Goal: Task Accomplishment & Management: Use online tool/utility

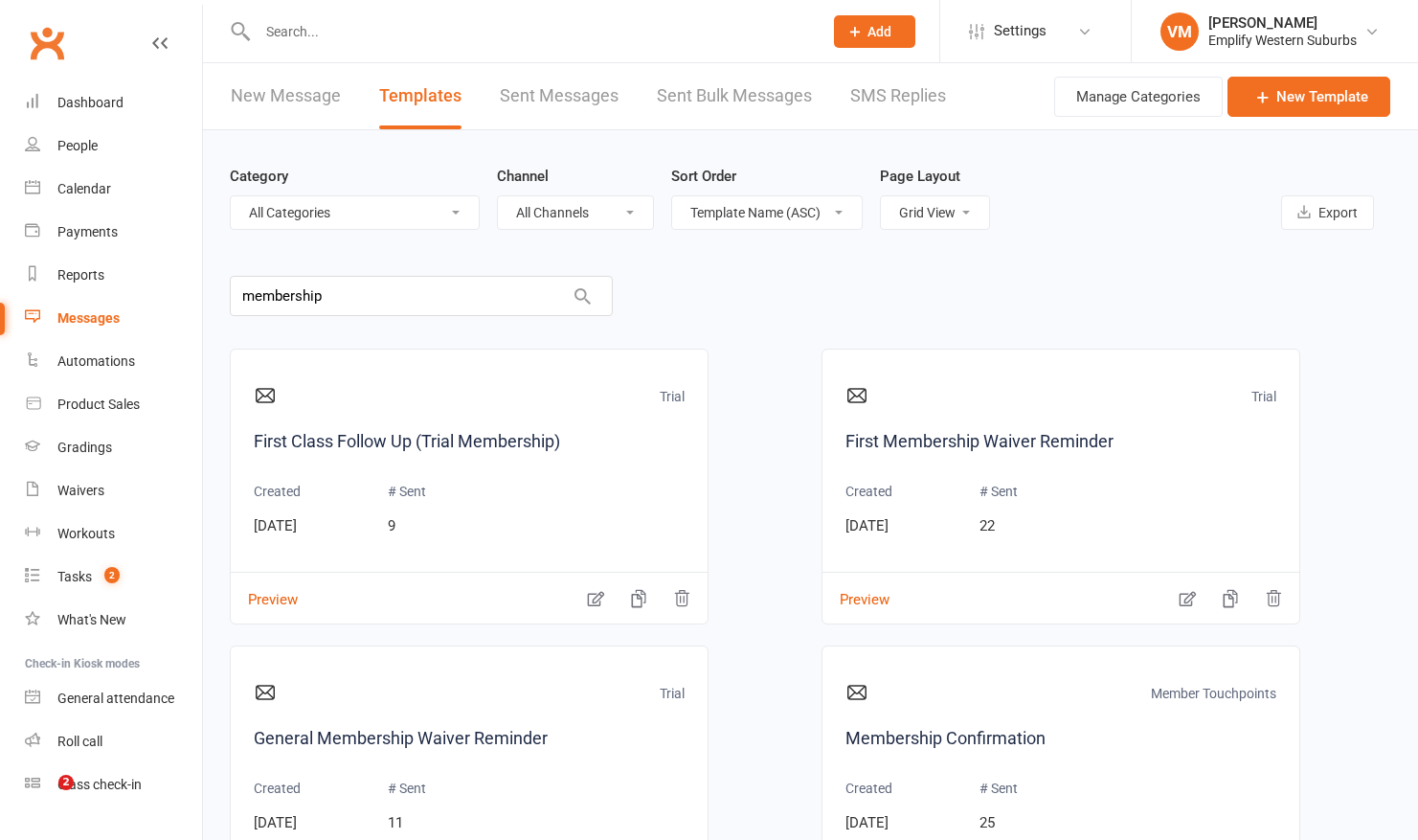
select select "grid"
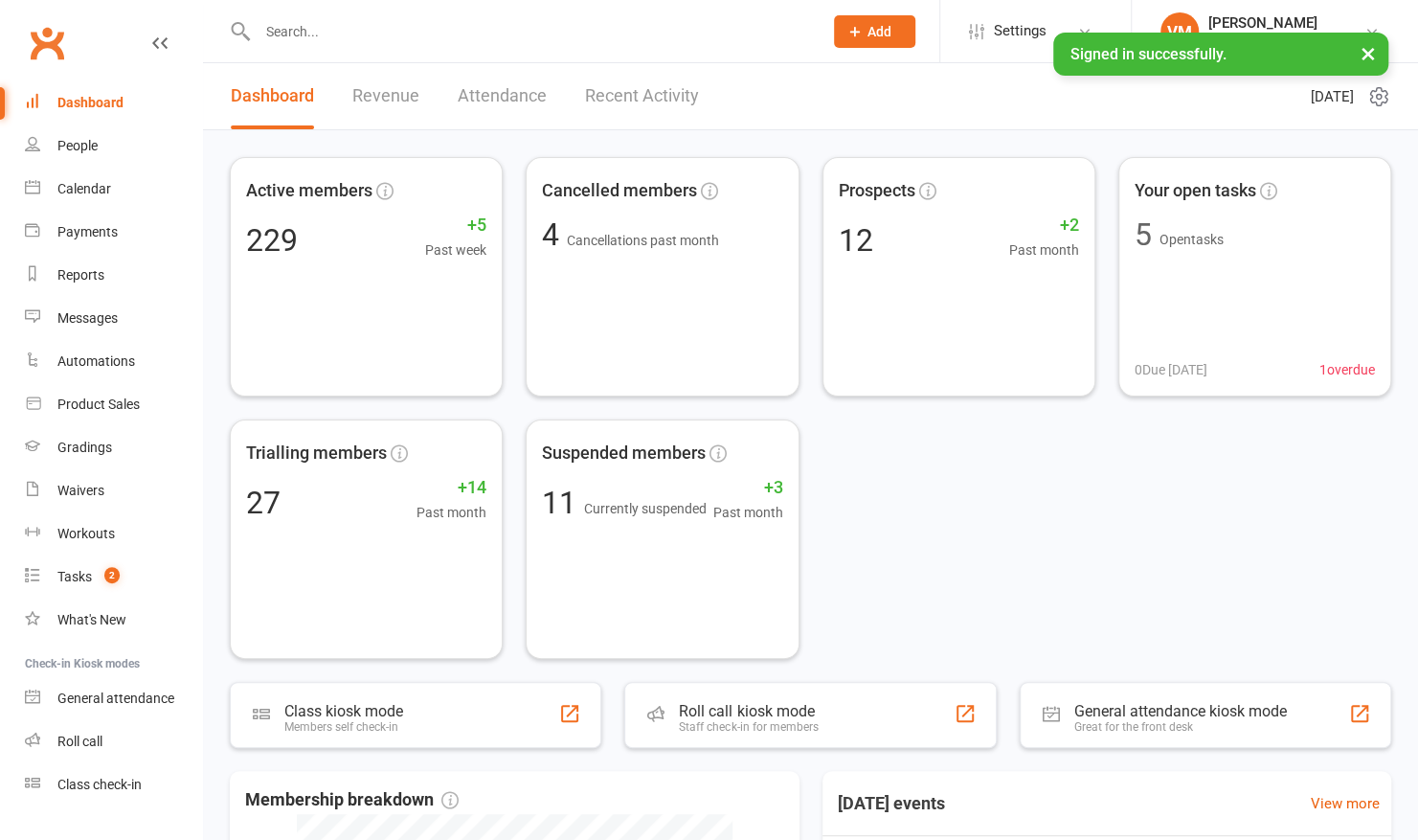
click at [441, 34] on input "text" at bounding box center [531, 31] width 557 height 26
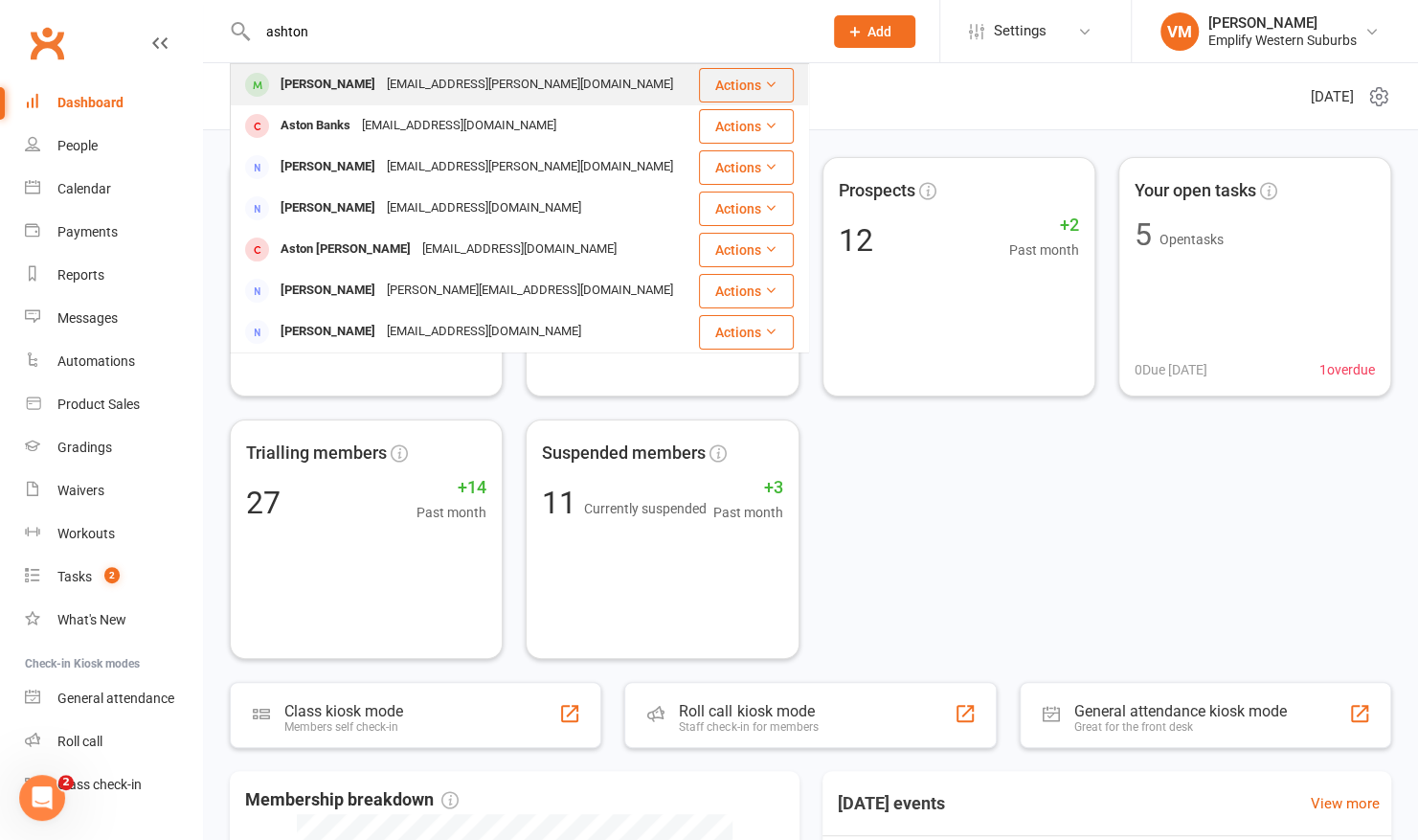
type input "ashton"
click at [394, 79] on div "[EMAIL_ADDRESS][PERSON_NAME][DOMAIN_NAME]" at bounding box center [529, 84] width 297 height 27
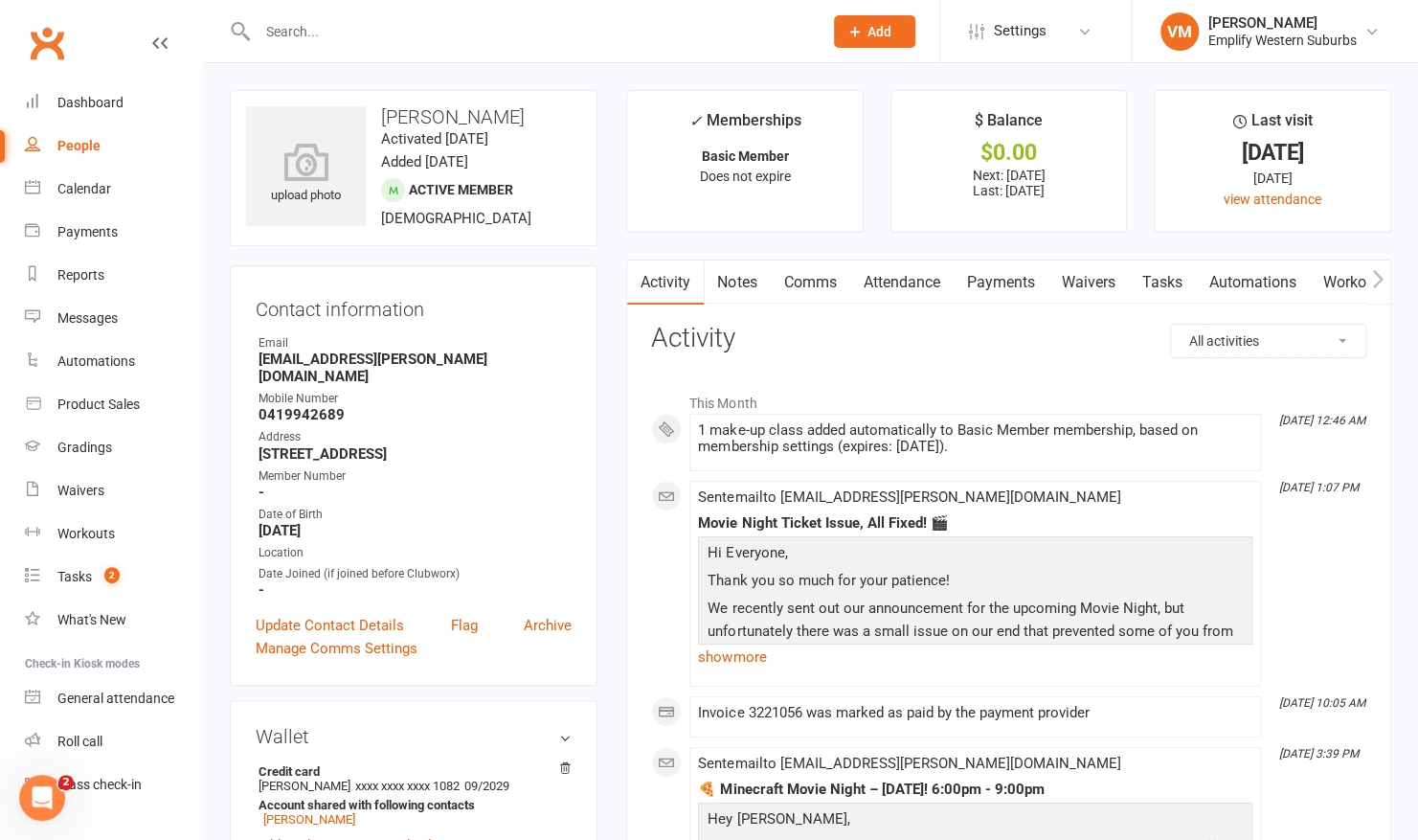
click at [900, 283] on link "Attendance" at bounding box center [901, 282] width 103 height 44
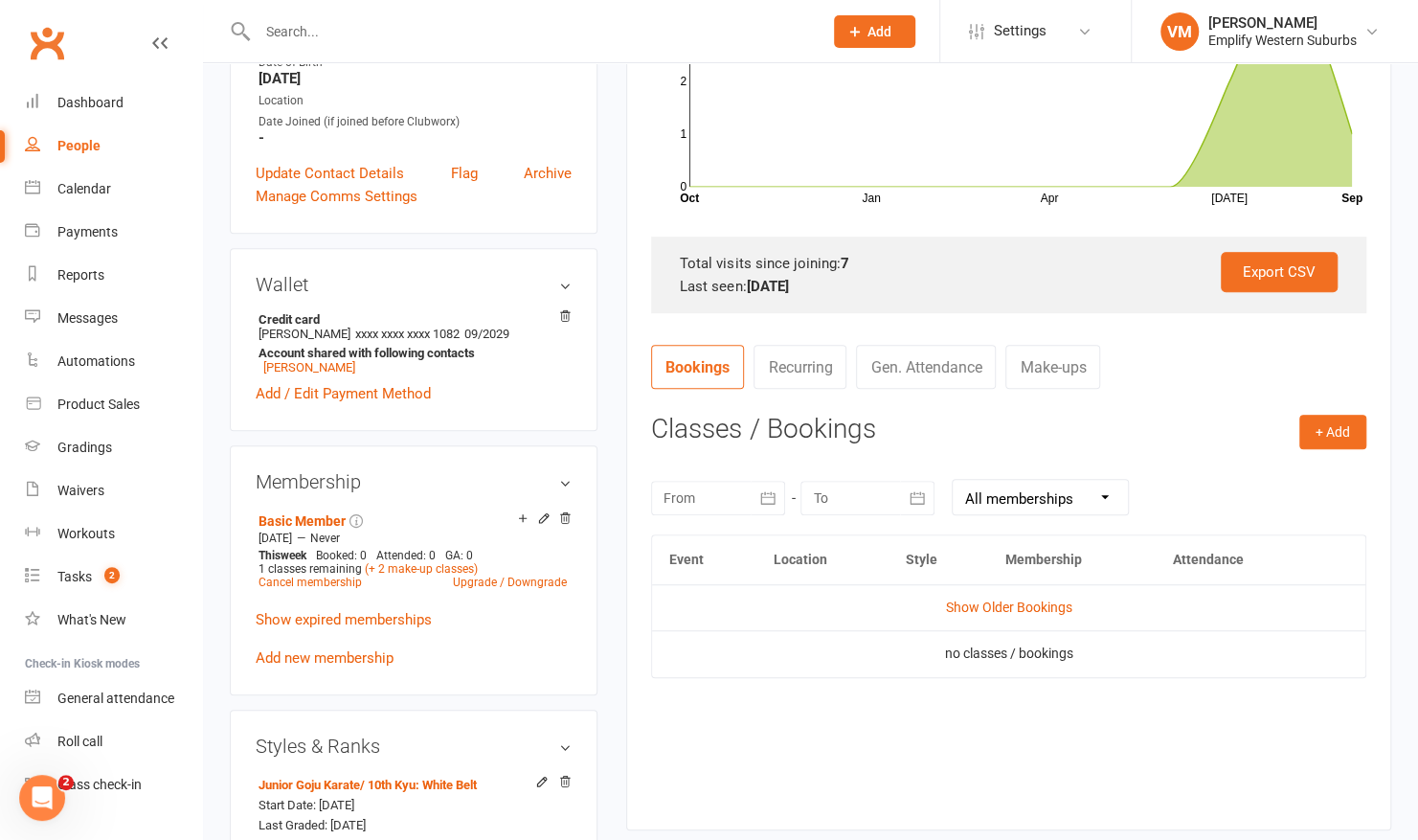
scroll to position [465, 0]
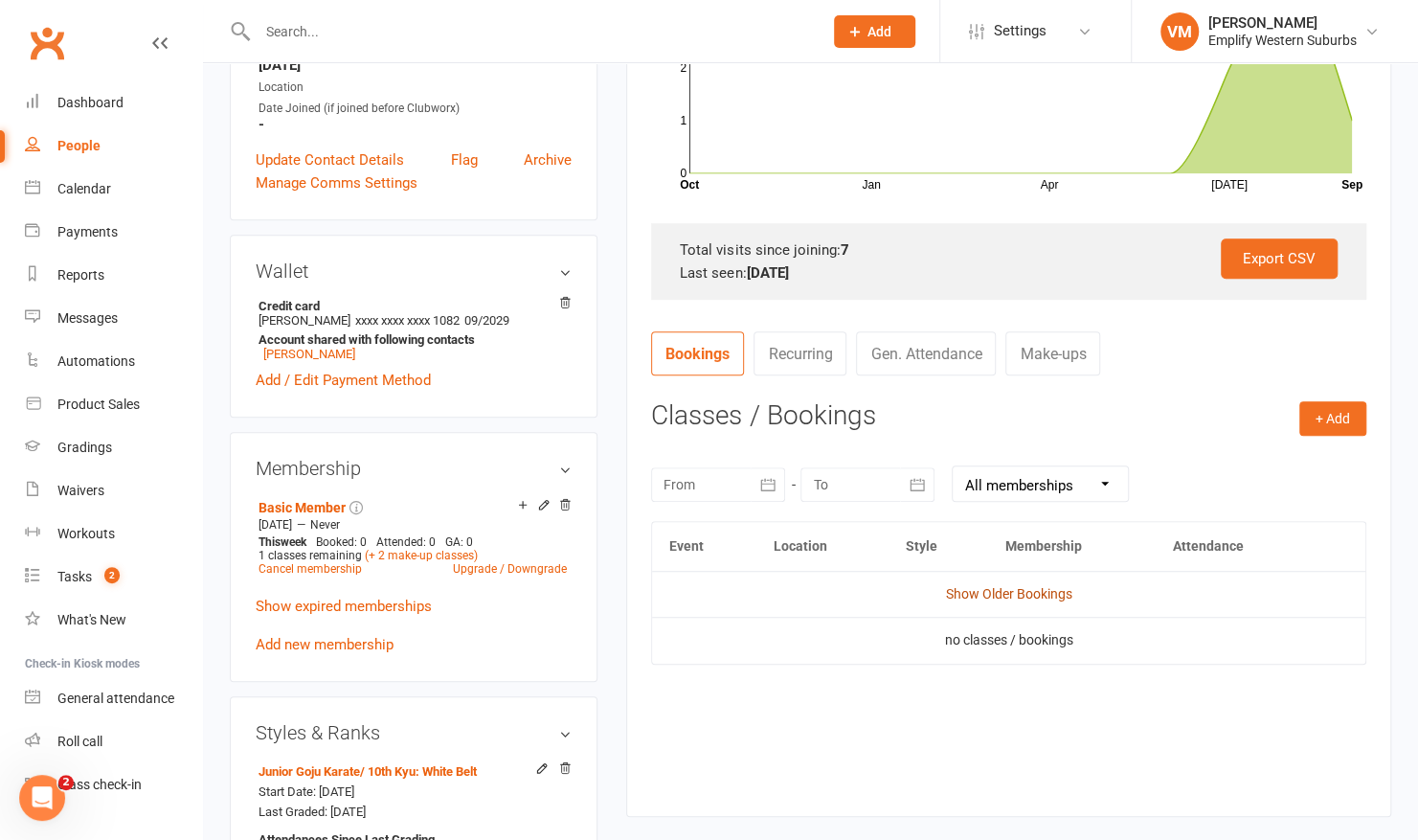
click at [974, 597] on link "Show Older Bookings" at bounding box center [1009, 594] width 127 height 16
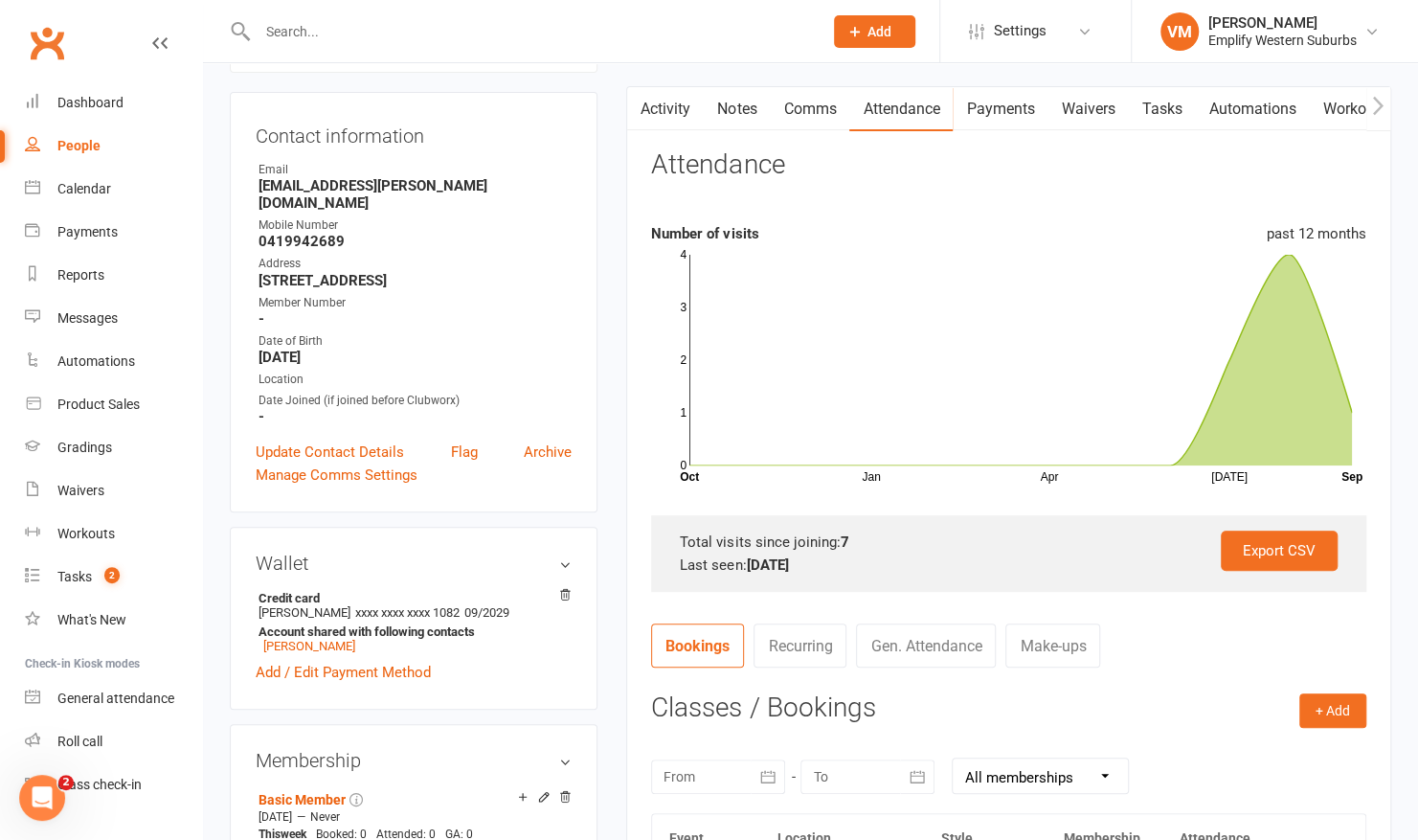
scroll to position [150, 0]
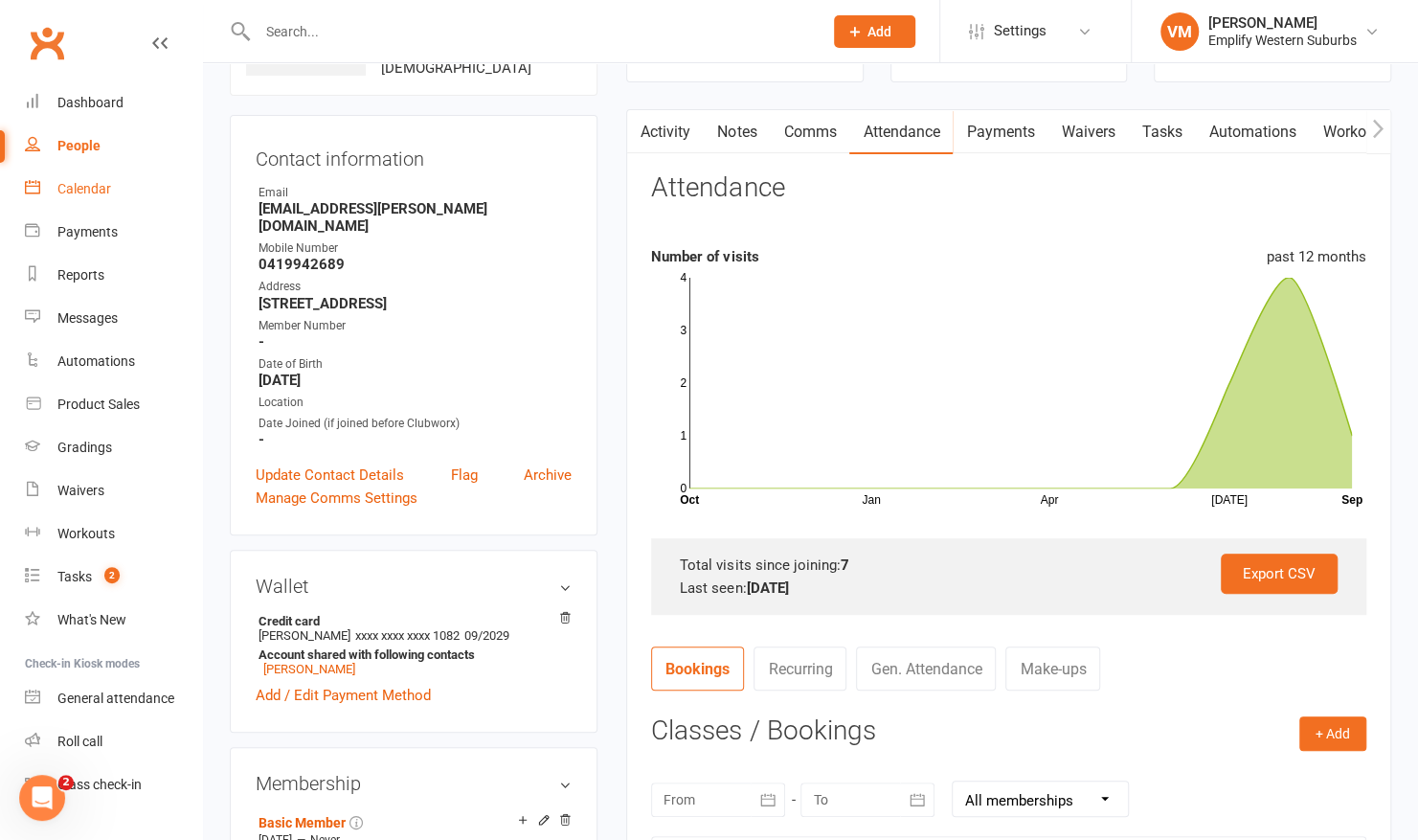
click at [90, 196] on div "Calendar" at bounding box center [84, 188] width 54 height 16
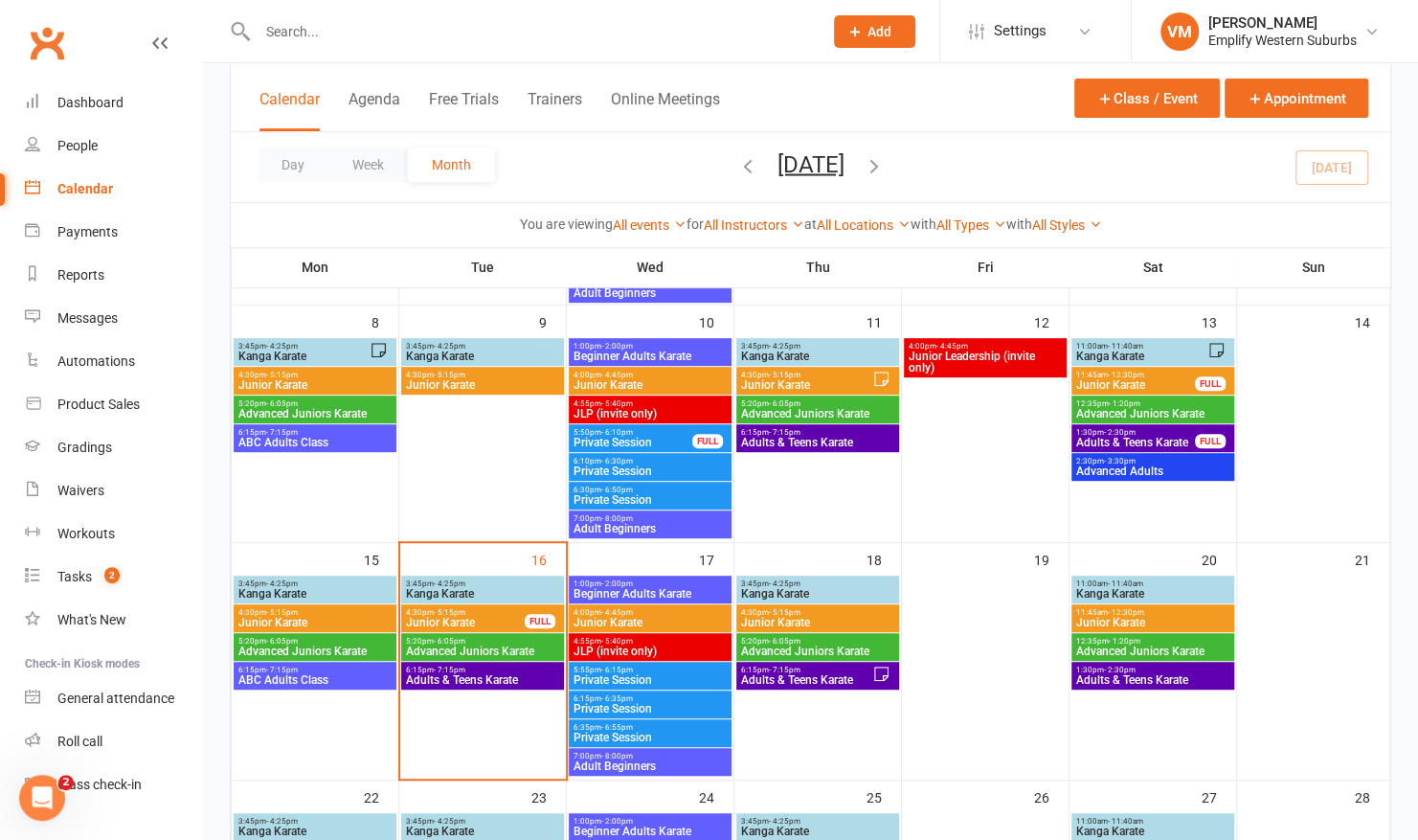
scroll to position [338, 0]
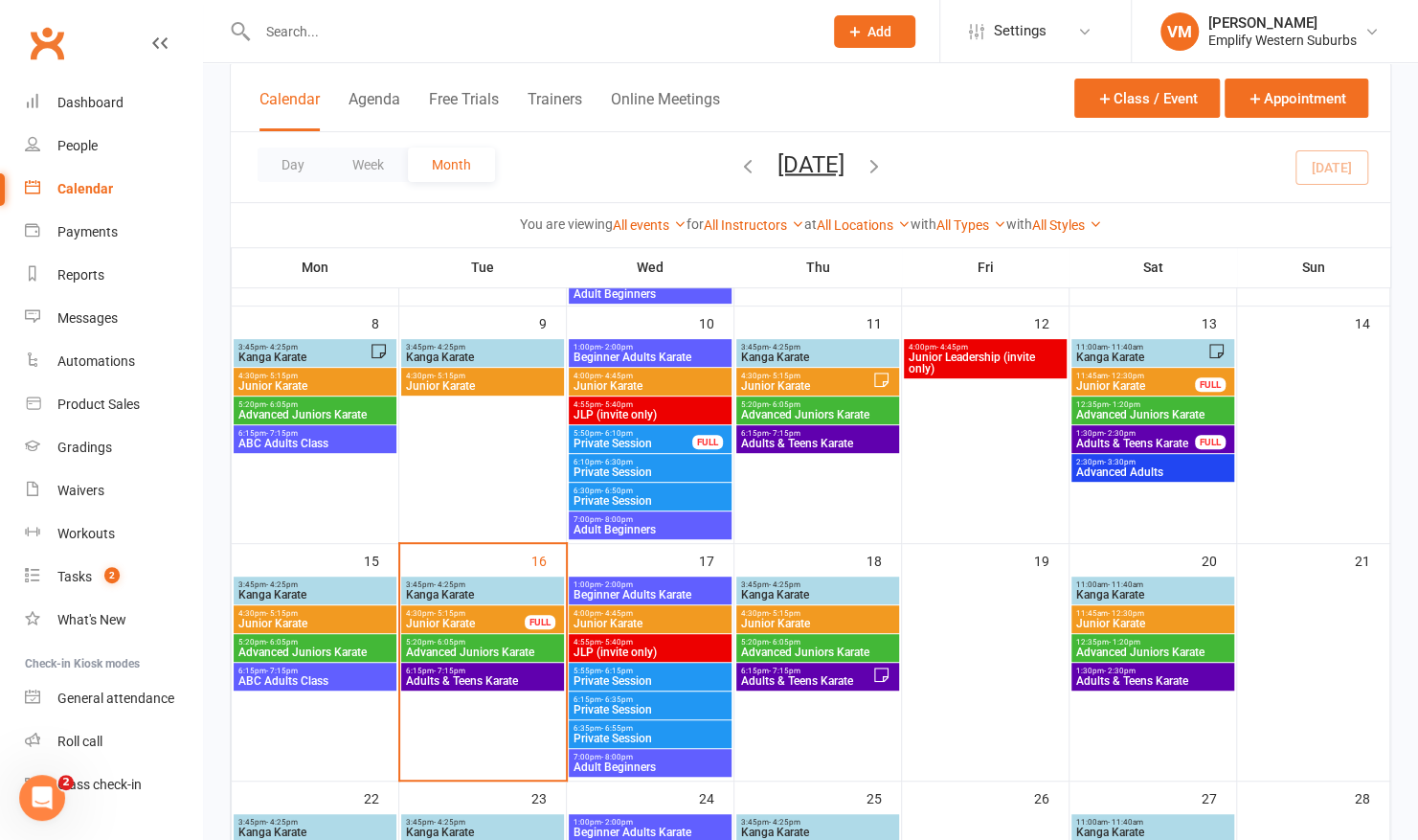
click at [462, 624] on span "Junior Karate" at bounding box center [465, 623] width 121 height 12
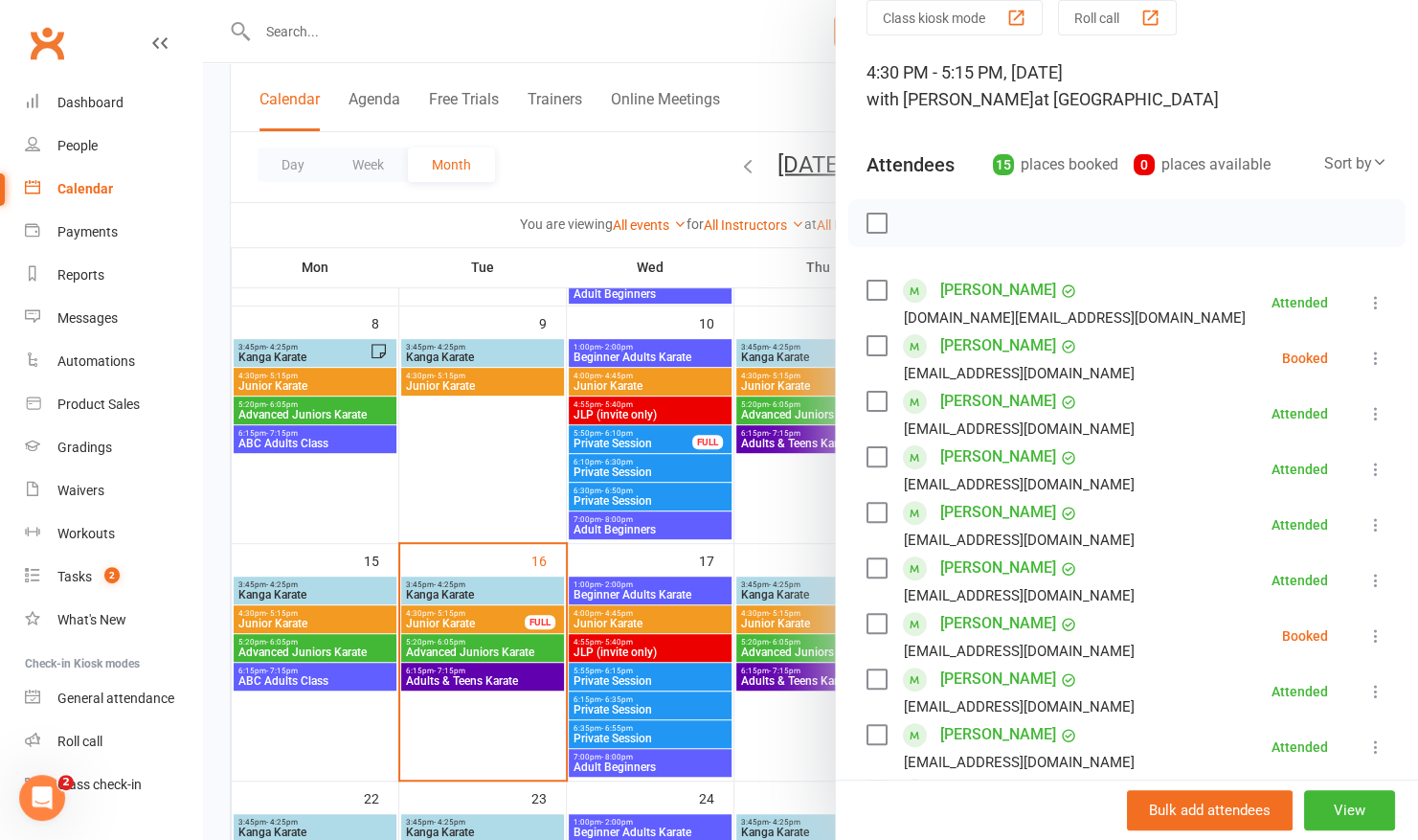
scroll to position [82, 0]
click at [516, 610] on div at bounding box center [811, 420] width 1215 height 840
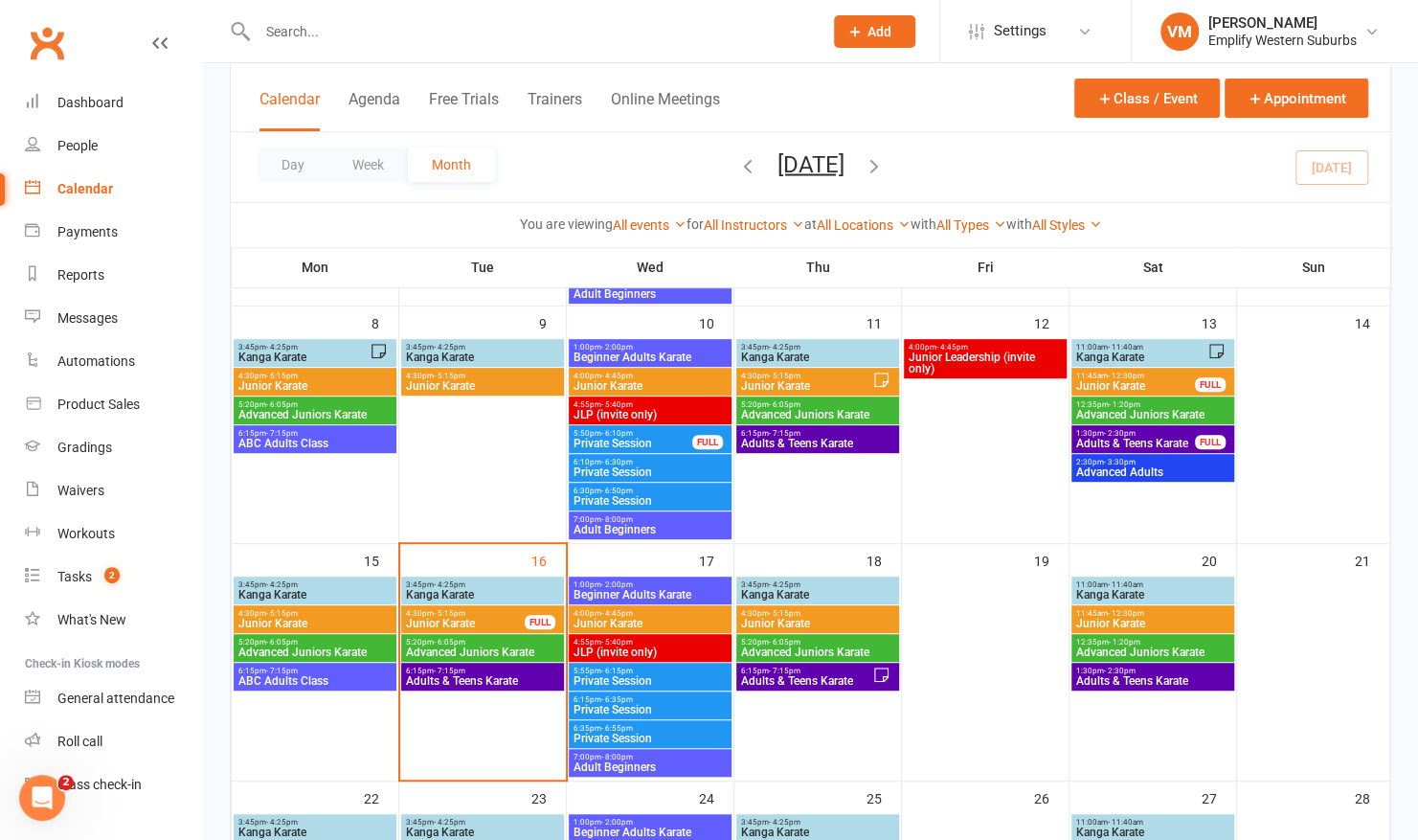
click at [479, 619] on span "Junior Karate" at bounding box center [465, 623] width 121 height 12
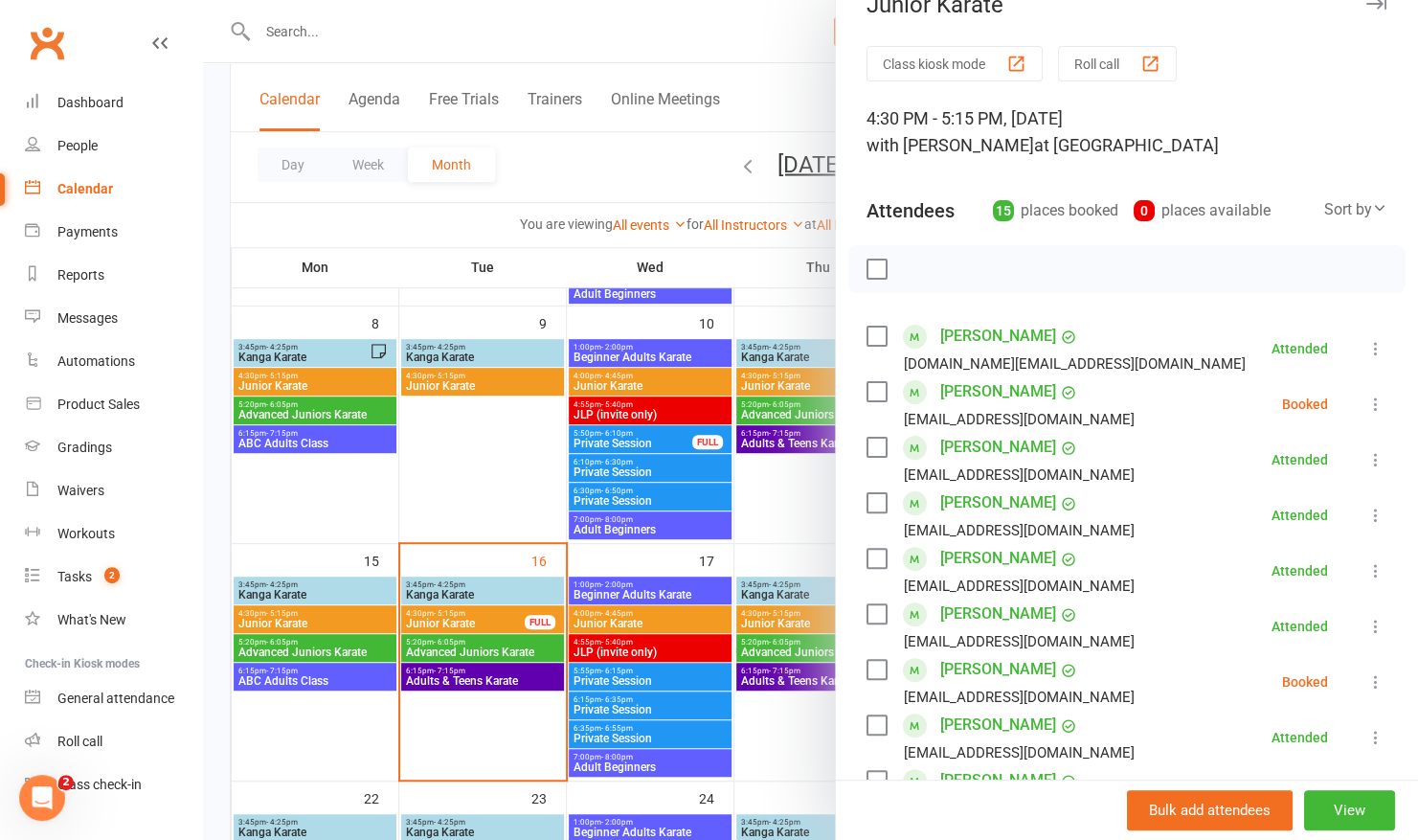
scroll to position [36, 0]
click at [1367, 399] on icon at bounding box center [1377, 403] width 20 height 20
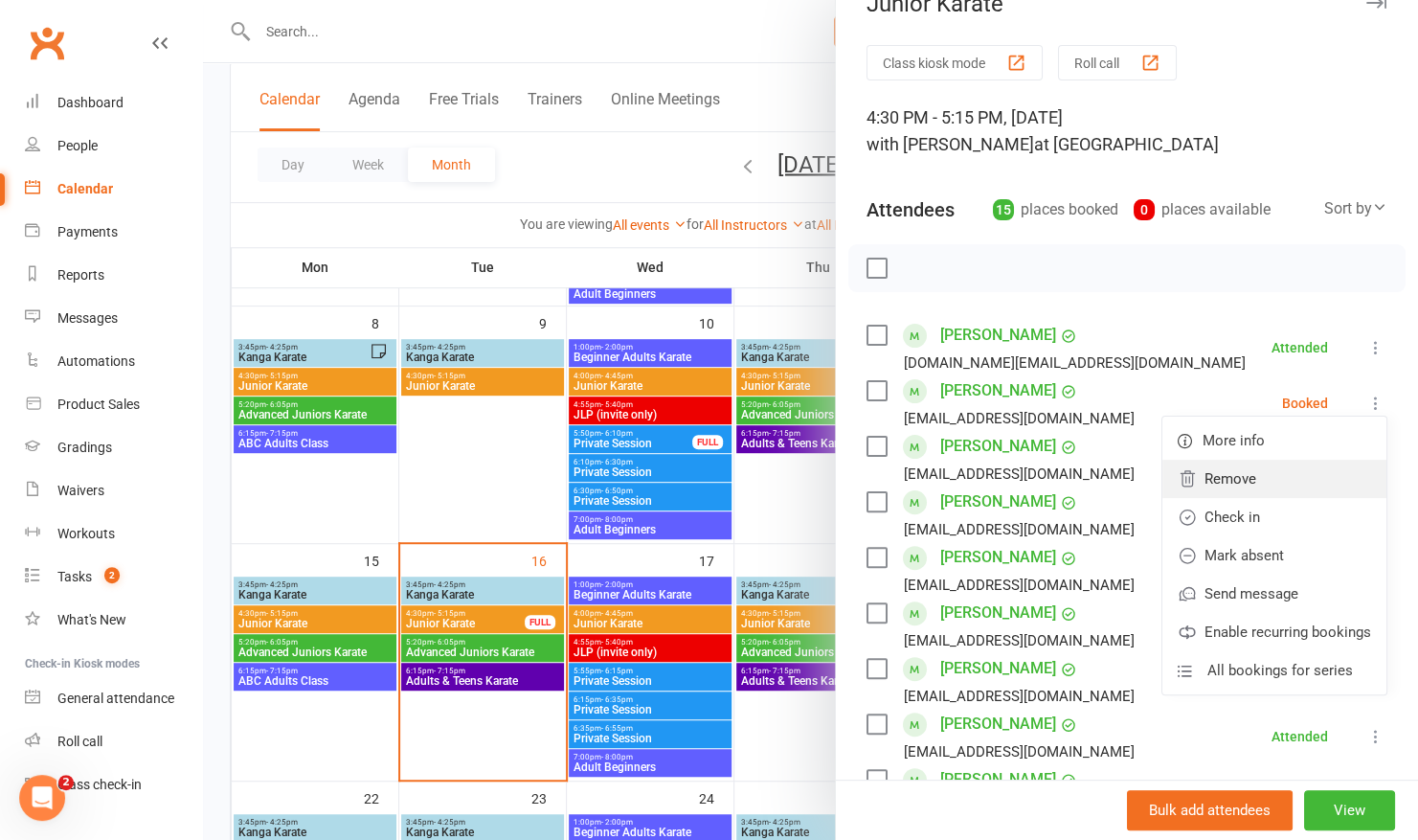
click at [1199, 483] on link "Remove" at bounding box center [1275, 478] width 224 height 38
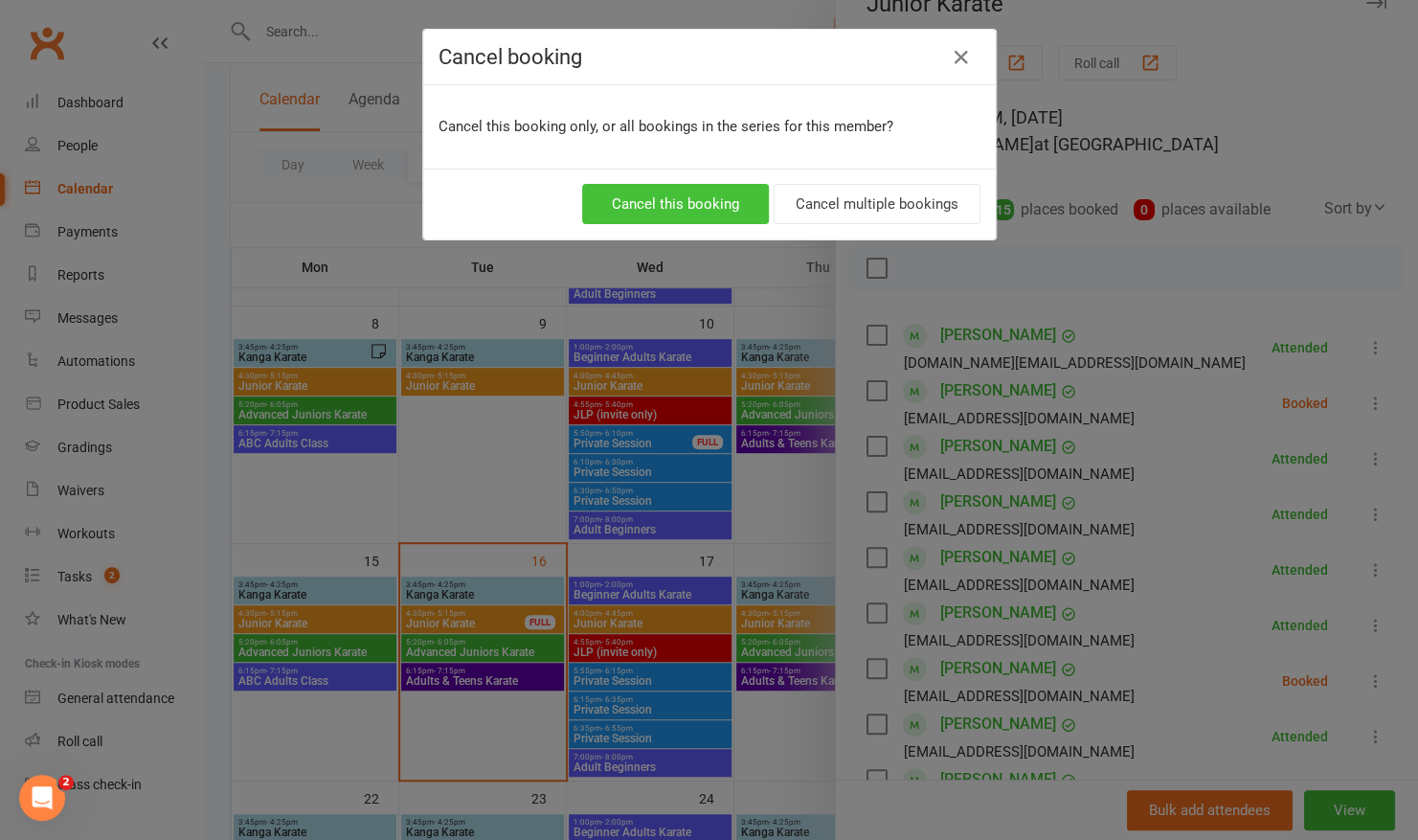
click at [712, 203] on button "Cancel this booking" at bounding box center [675, 203] width 186 height 40
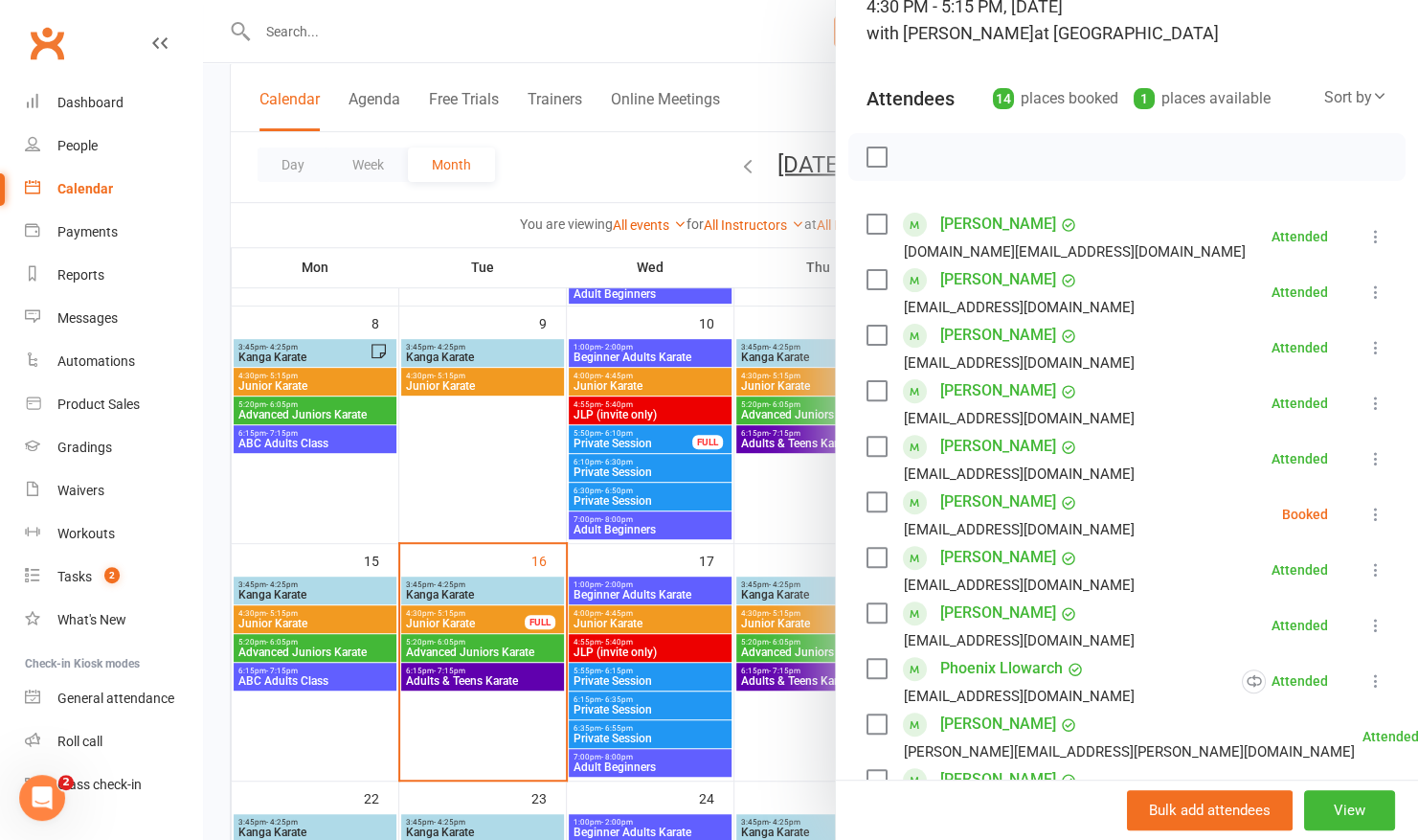
scroll to position [148, 0]
click at [1367, 508] on icon at bounding box center [1377, 513] width 20 height 20
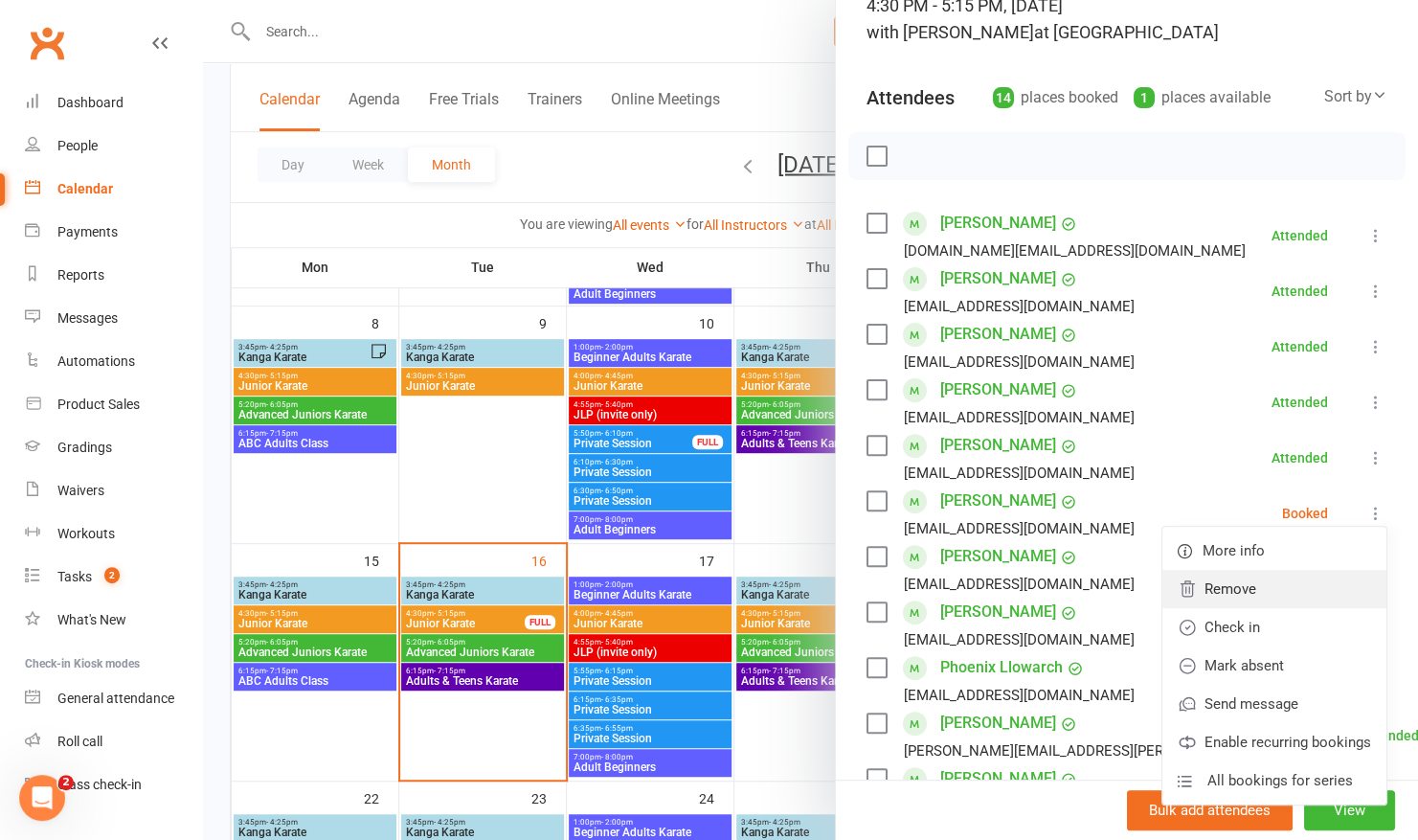
click at [1193, 584] on link "Remove" at bounding box center [1275, 589] width 224 height 38
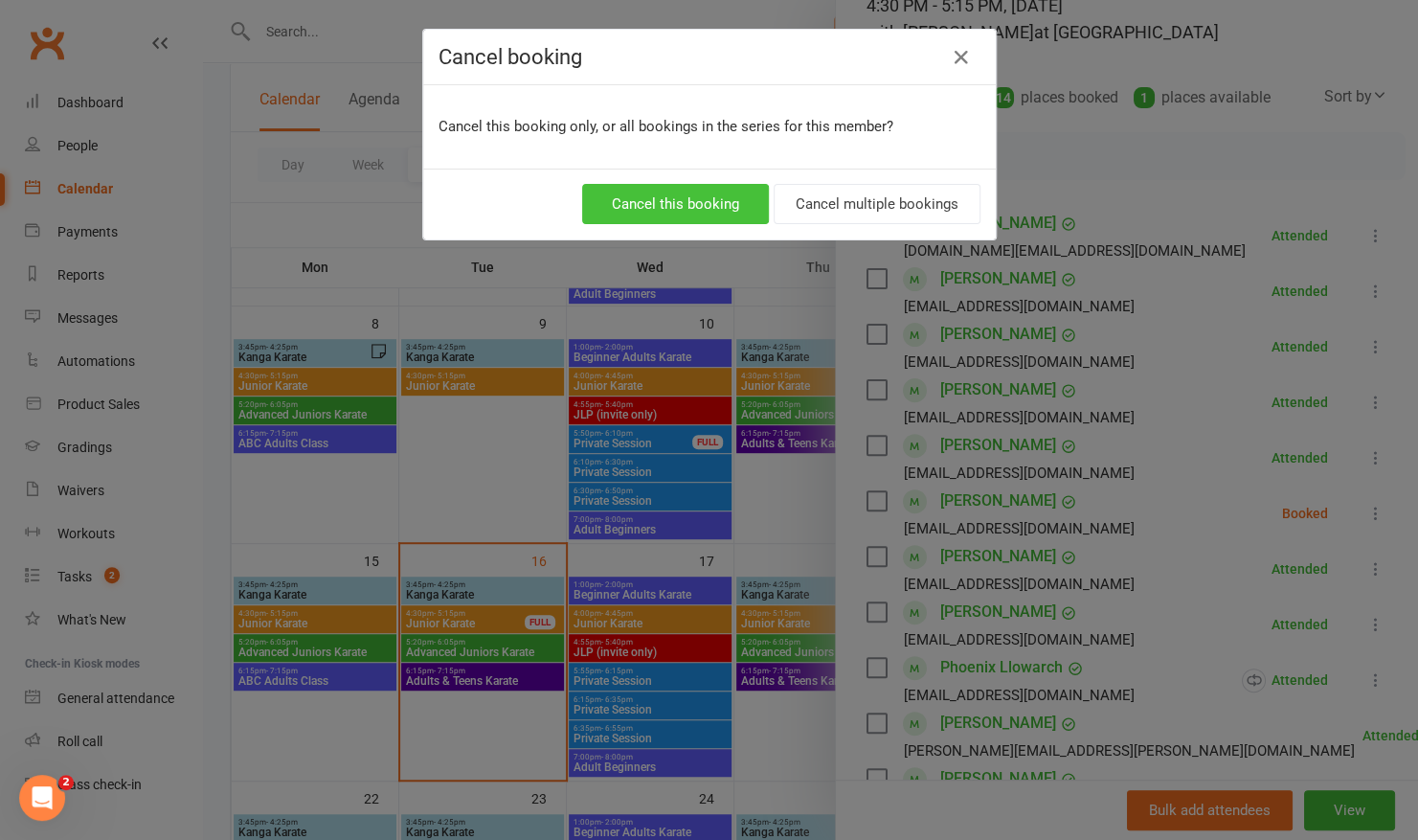
click at [648, 199] on button "Cancel this booking" at bounding box center [675, 203] width 186 height 40
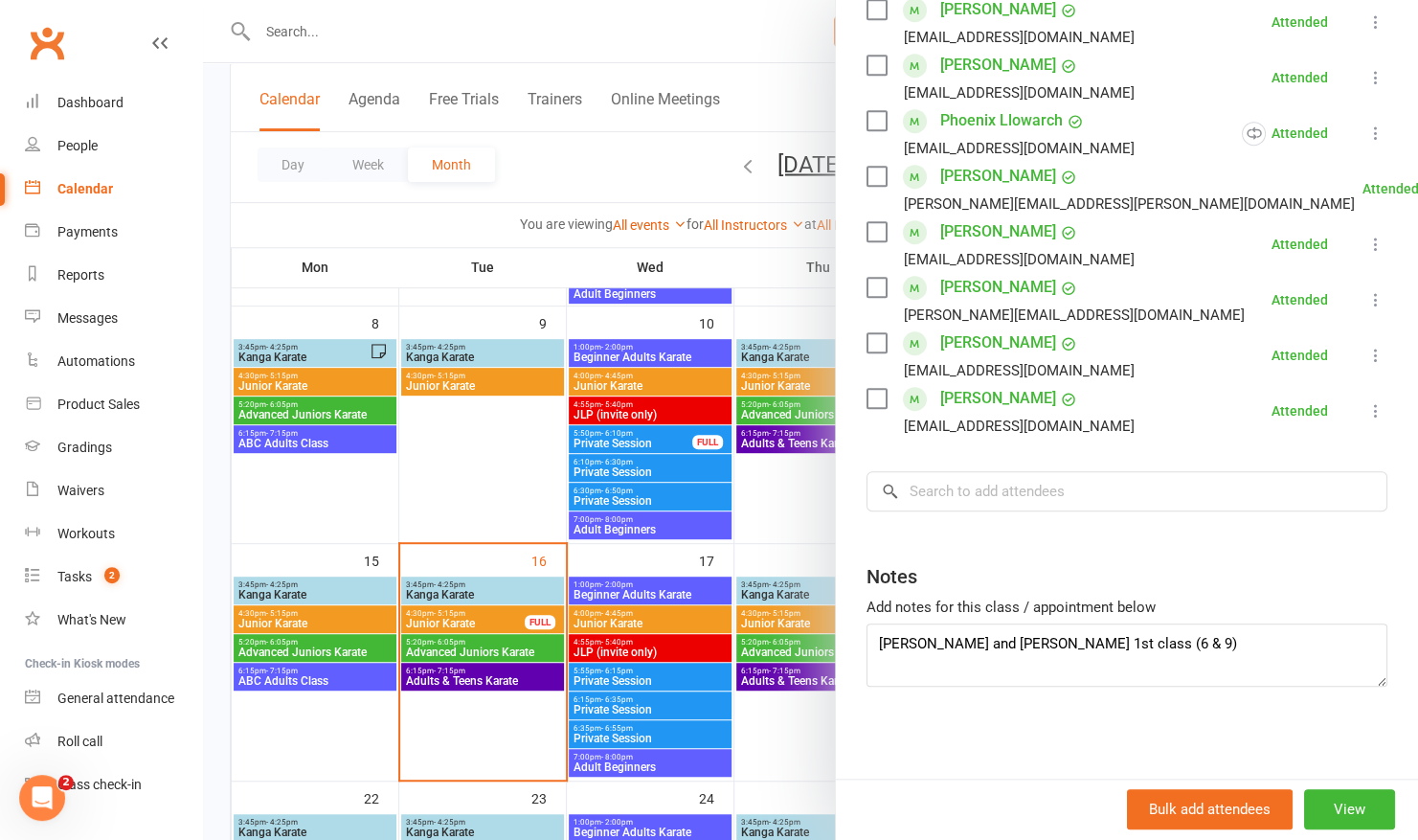
scroll to position [639, 0]
click at [1075, 497] on input "search" at bounding box center [1127, 492] width 521 height 40
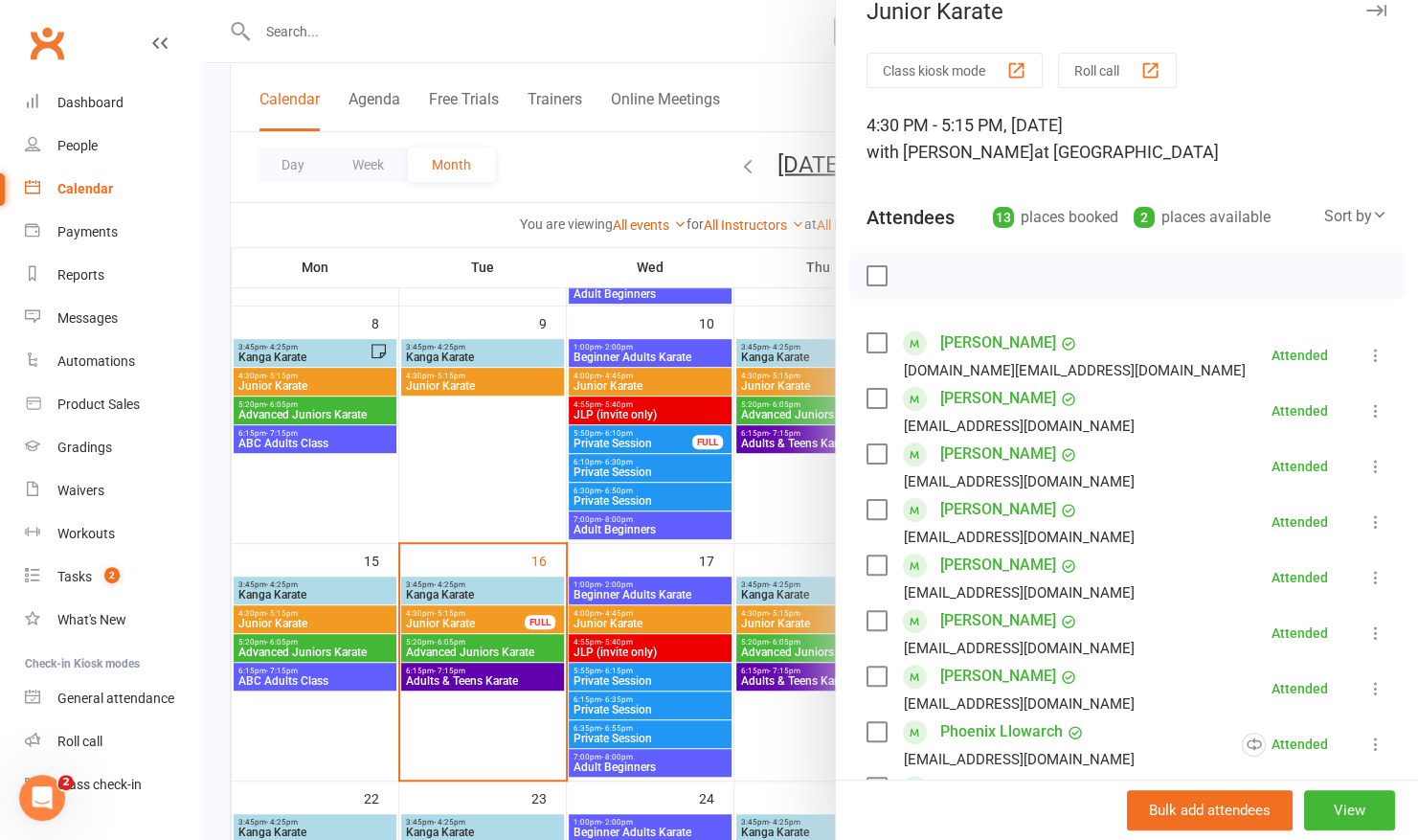
scroll to position [6, 0]
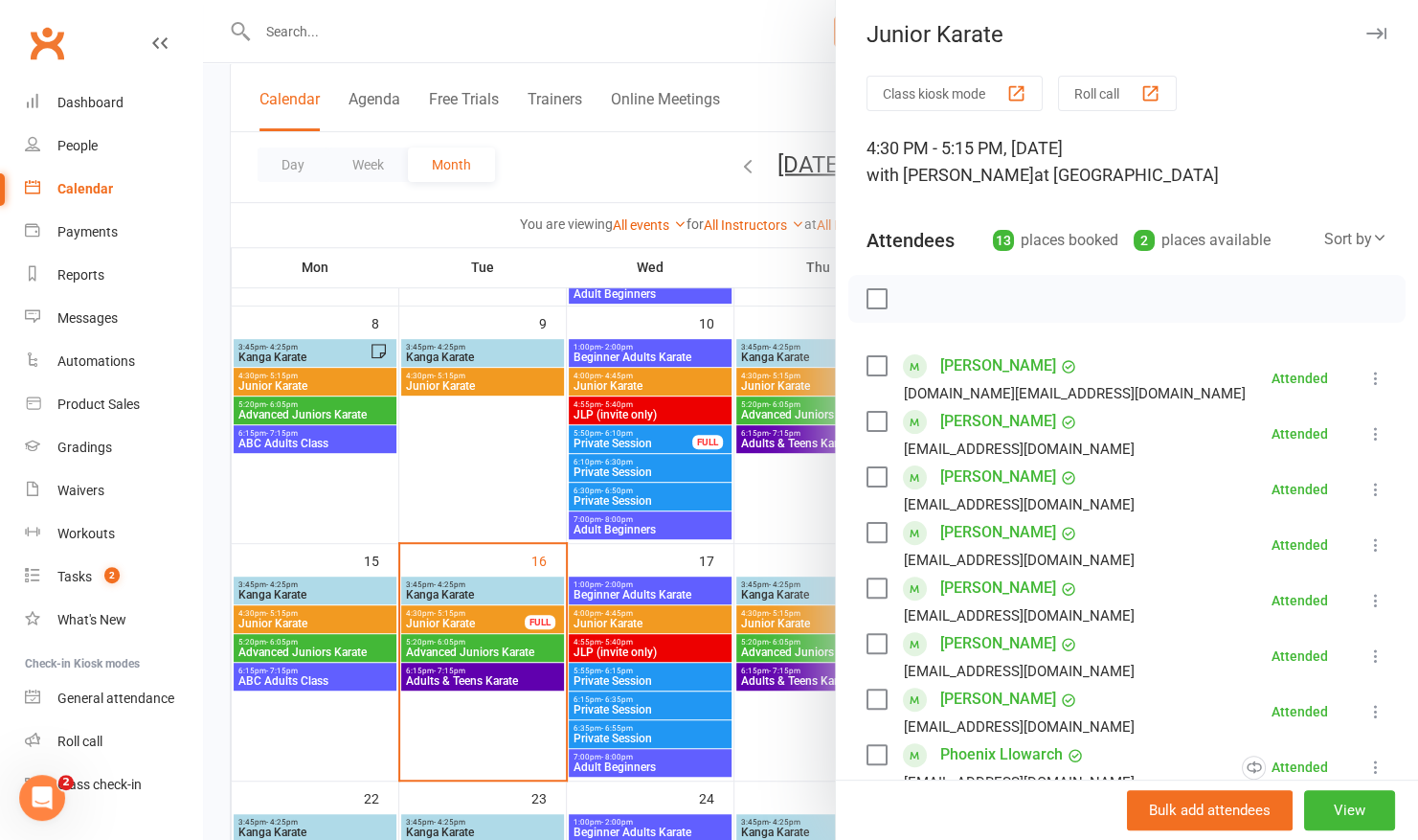
click at [1115, 84] on button "Roll call" at bounding box center [1117, 93] width 119 height 35
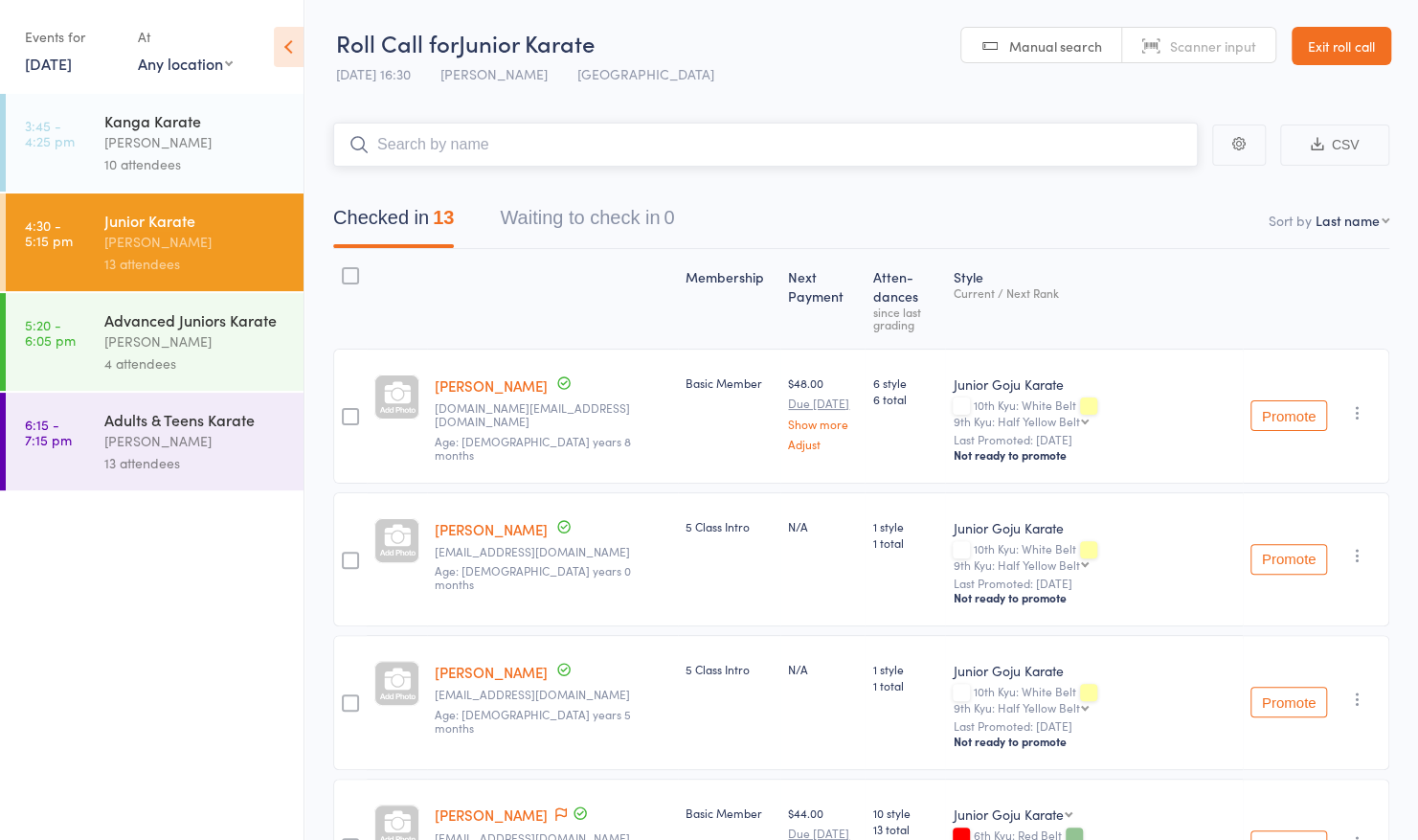
click at [635, 145] on input "search" at bounding box center [765, 144] width 865 height 44
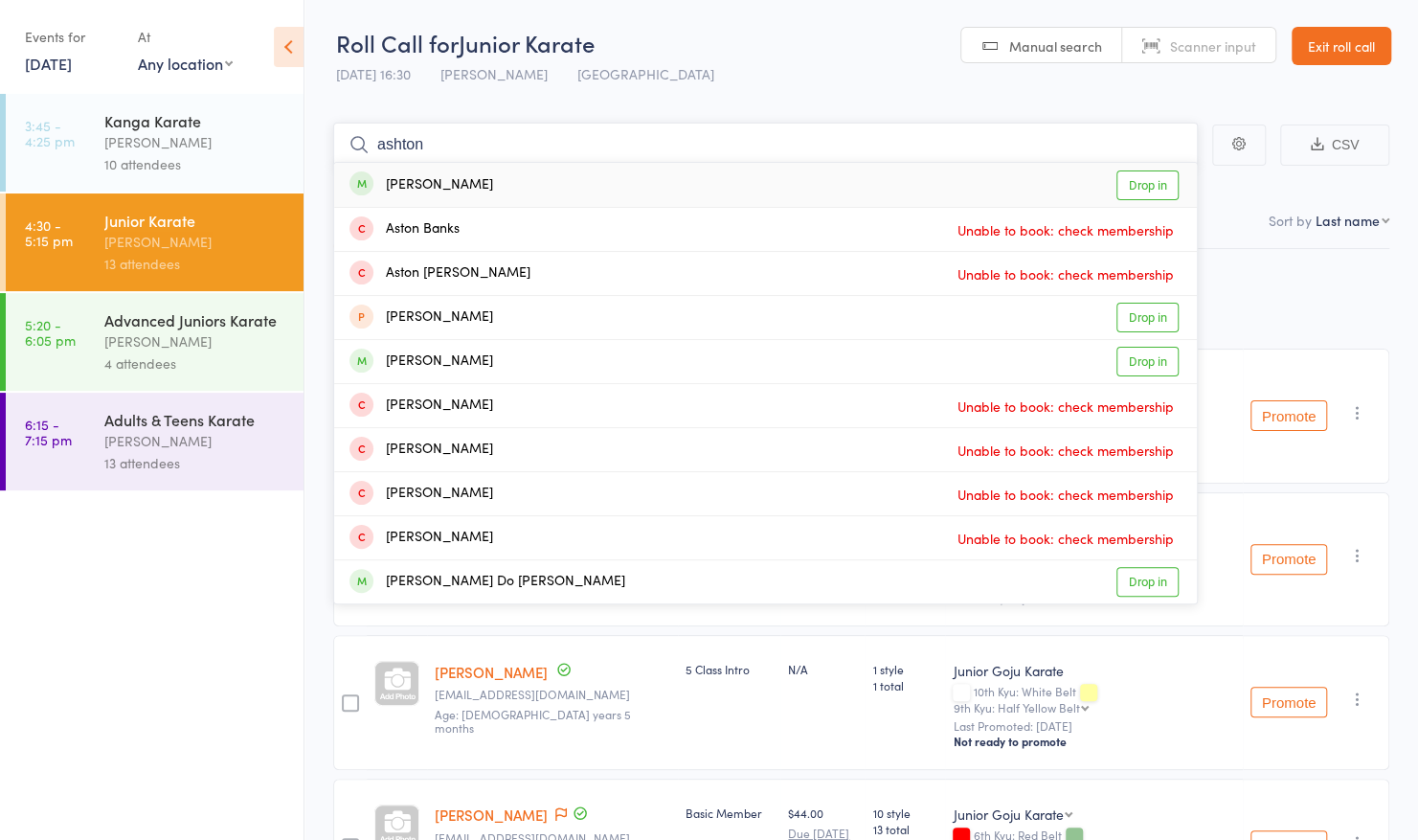
type input "ashton"
click at [485, 178] on div "Ashton Ward Drop in" at bounding box center [765, 184] width 863 height 44
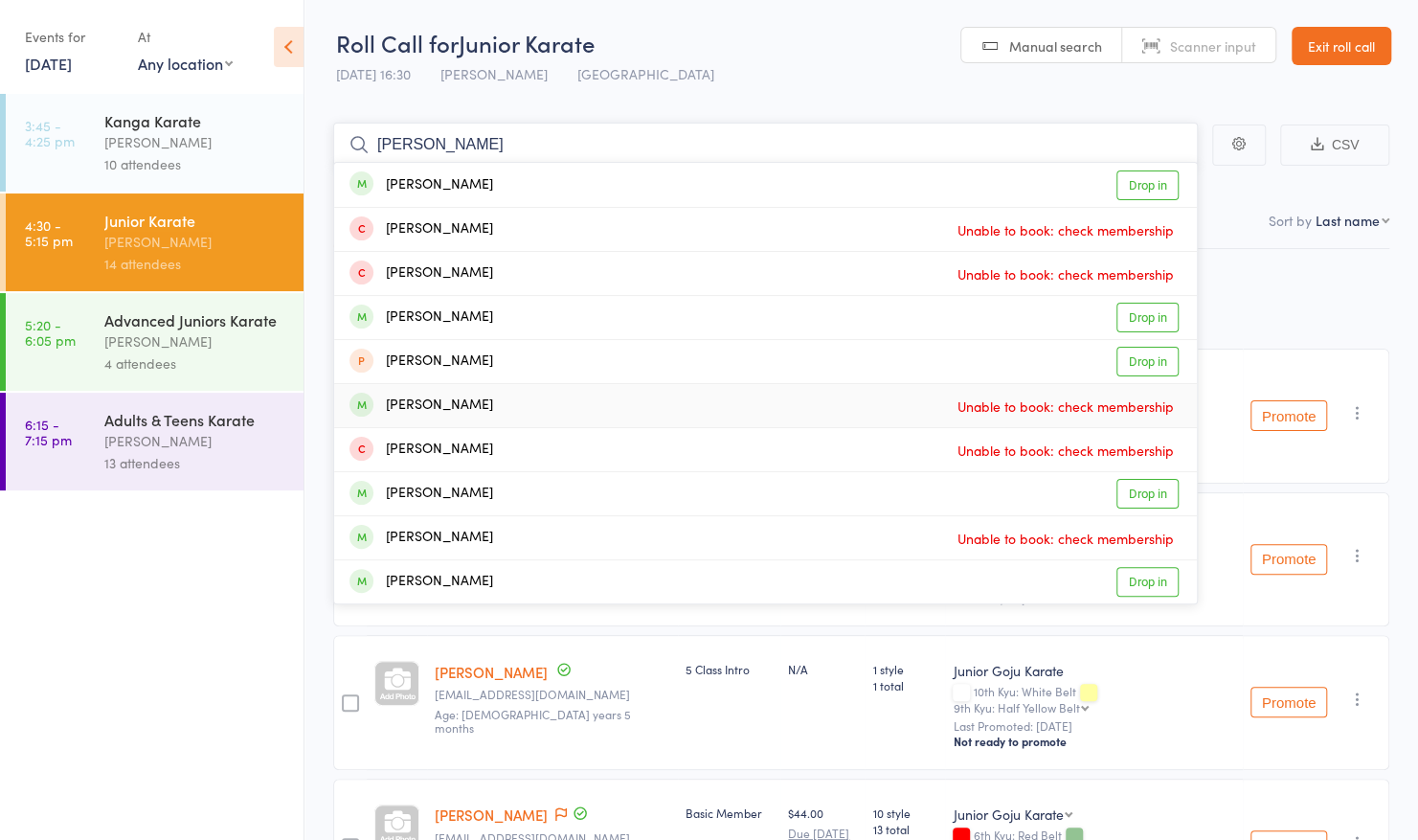
type input "[PERSON_NAME]"
click at [227, 699] on ul "3:45 - 4:25 pm Kanga Karate Vildan Muharemovic 10 attendees 4:30 - 5:15 pm Juni…" at bounding box center [151, 467] width 303 height 746
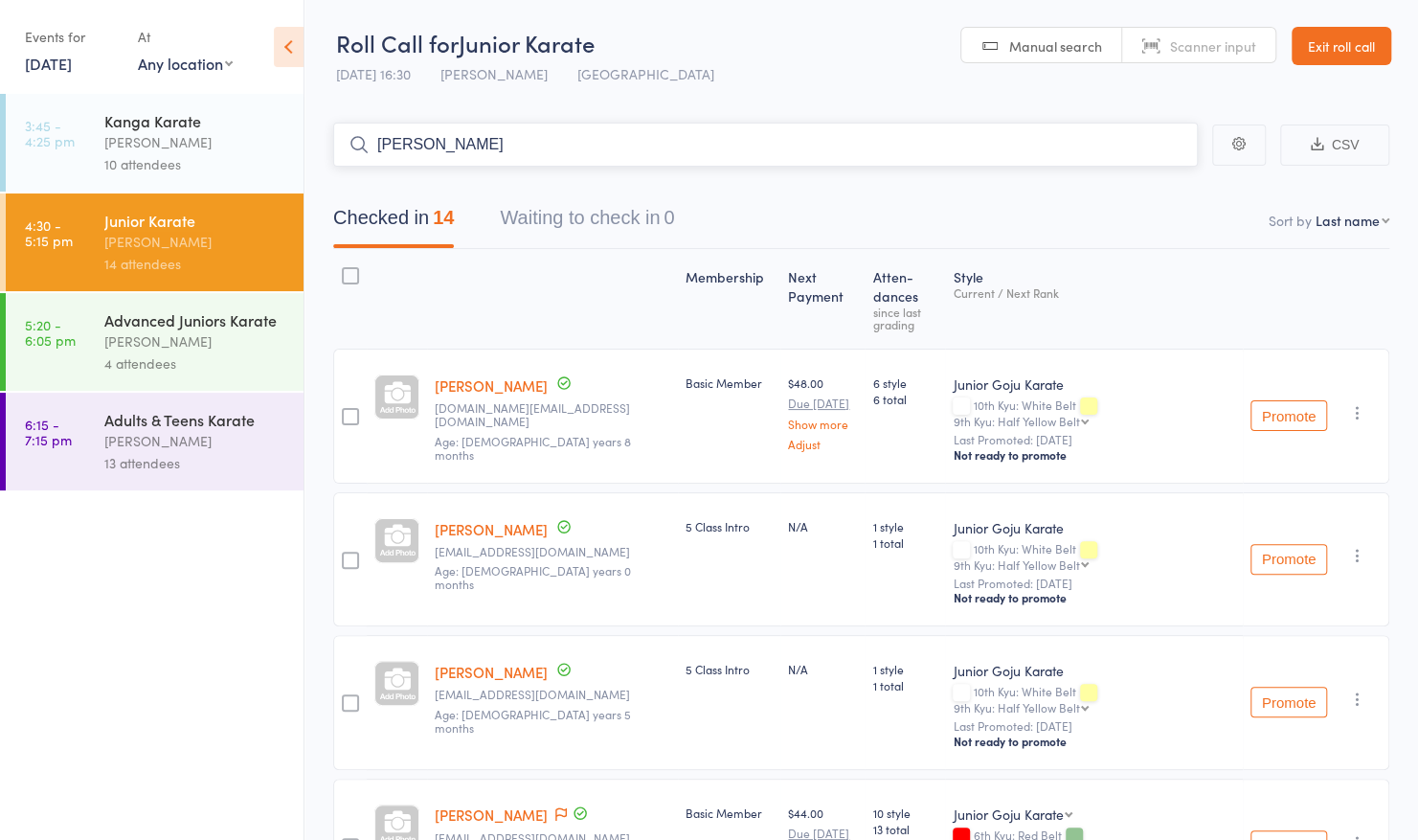
click at [494, 137] on input "oliver" at bounding box center [765, 144] width 865 height 44
click at [164, 154] on div "10 attendees" at bounding box center [195, 164] width 183 height 22
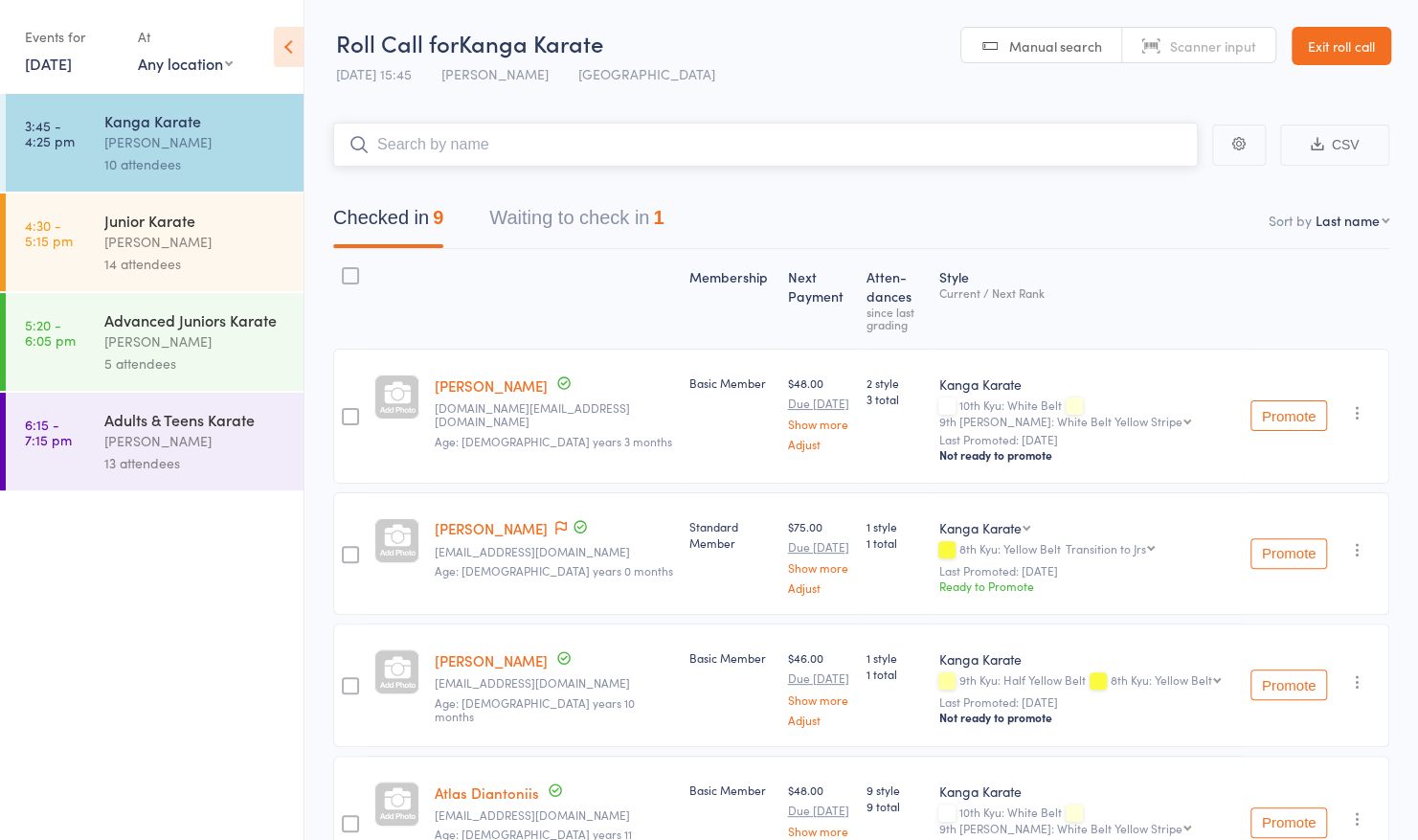
click at [567, 217] on button "Waiting to check in 1" at bounding box center [577, 223] width 175 height 51
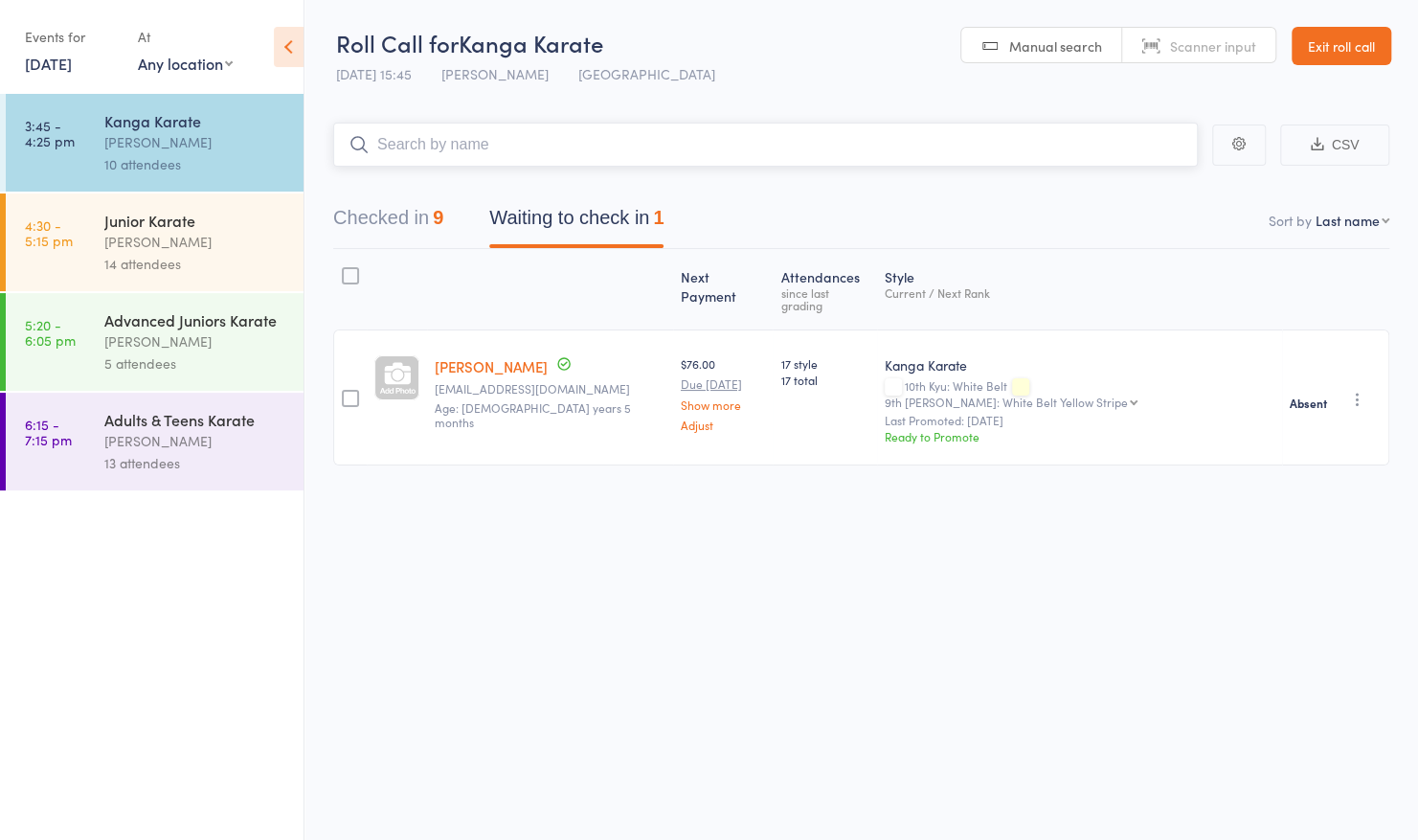
click at [423, 207] on button "Checked in 9" at bounding box center [389, 223] width 110 height 51
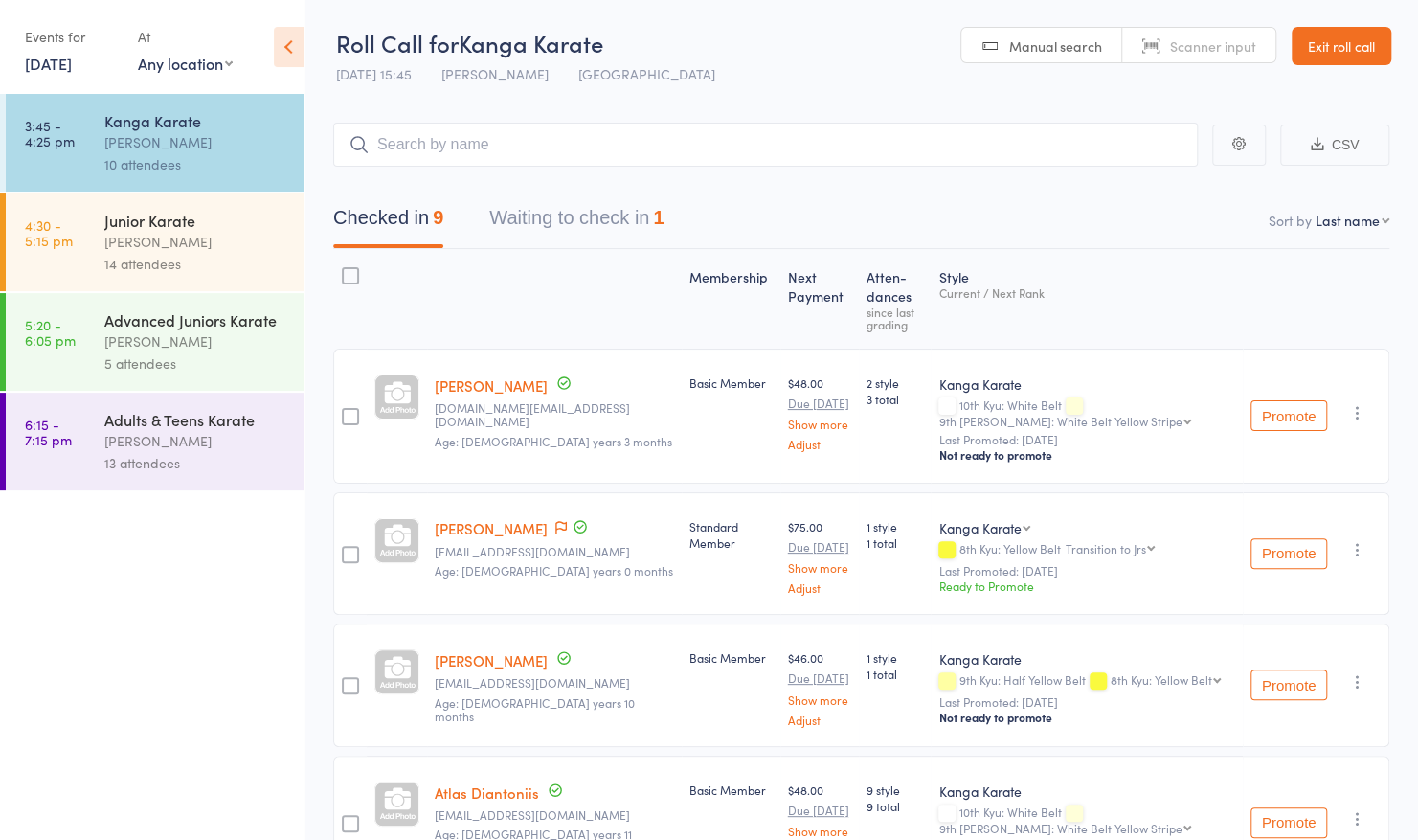
click at [1363, 404] on icon "button" at bounding box center [1358, 413] width 20 height 20
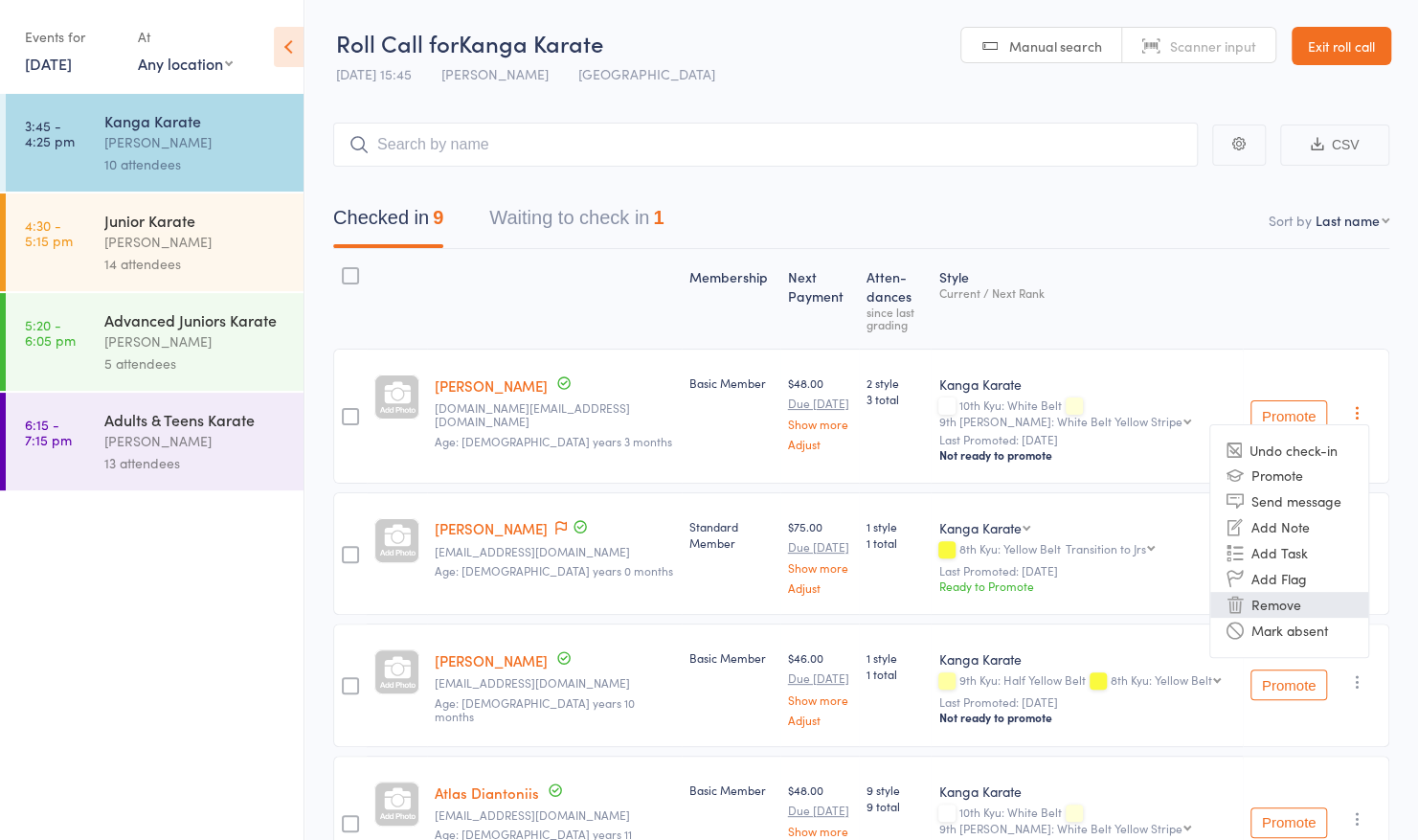
click at [1251, 603] on li "Remove" at bounding box center [1289, 604] width 158 height 26
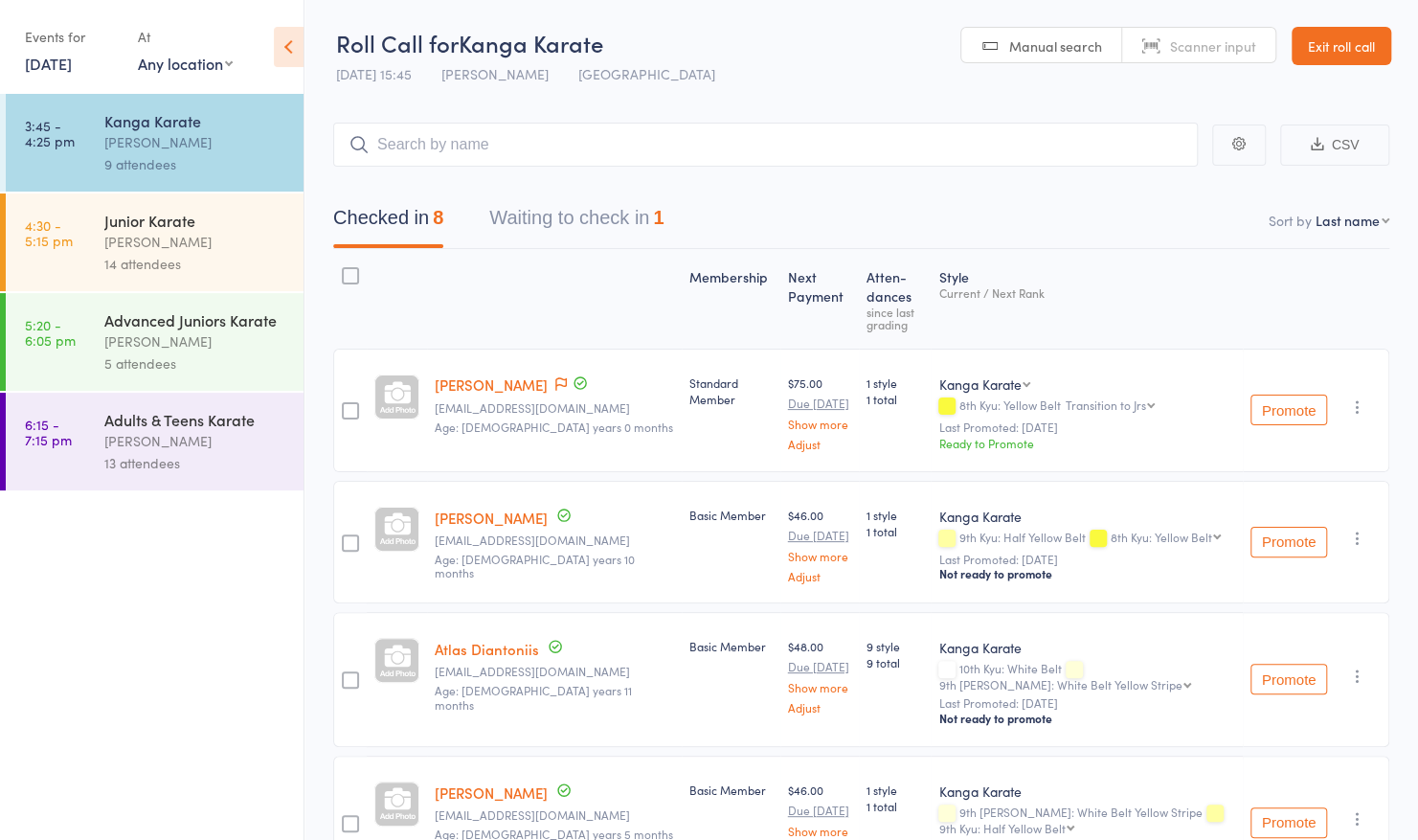
click at [576, 209] on button "Waiting to check in 1" at bounding box center [577, 223] width 175 height 51
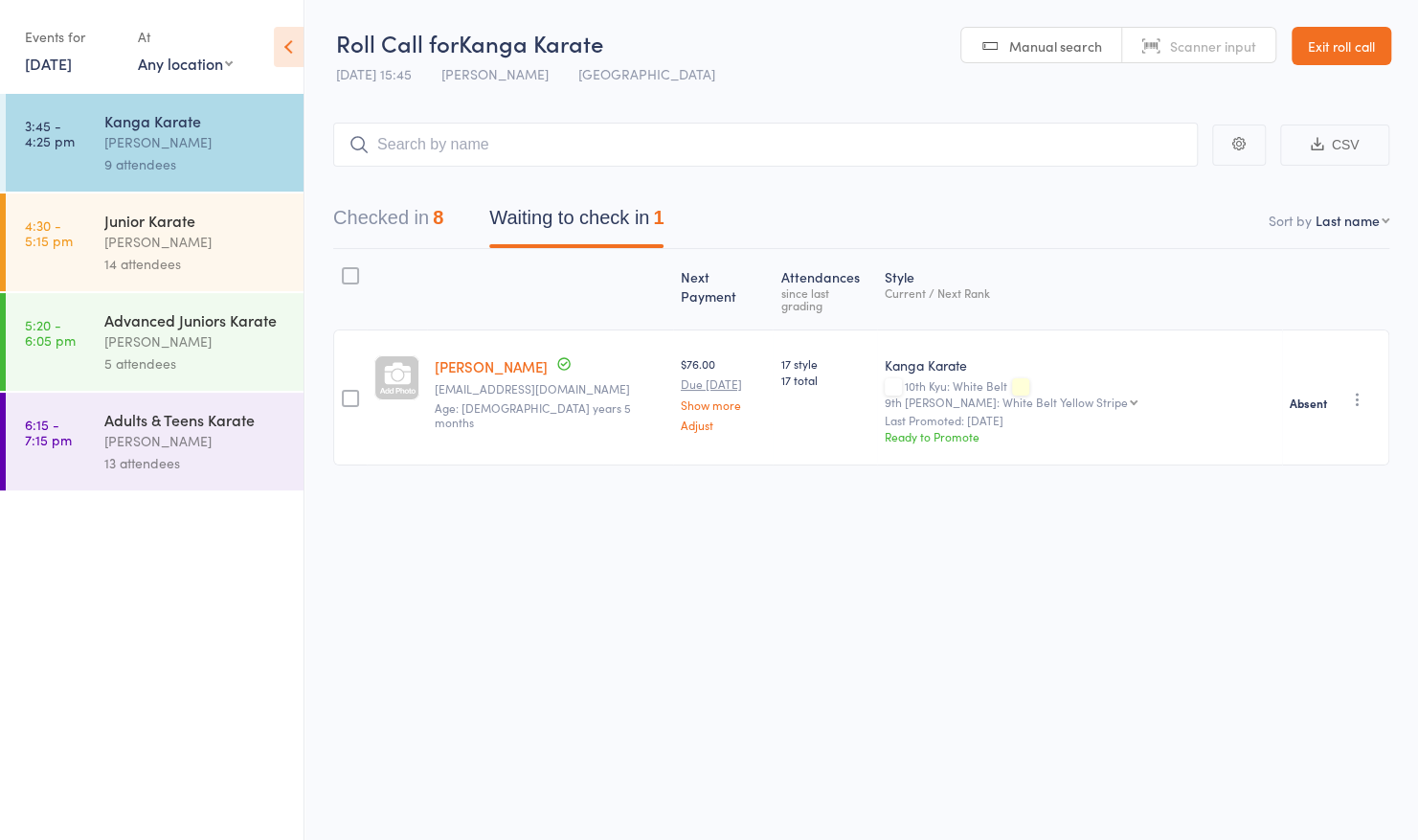
click at [1358, 390] on icon "button" at bounding box center [1358, 399] width 20 height 20
click at [1280, 425] on li "Check in" at bounding box center [1289, 437] width 158 height 24
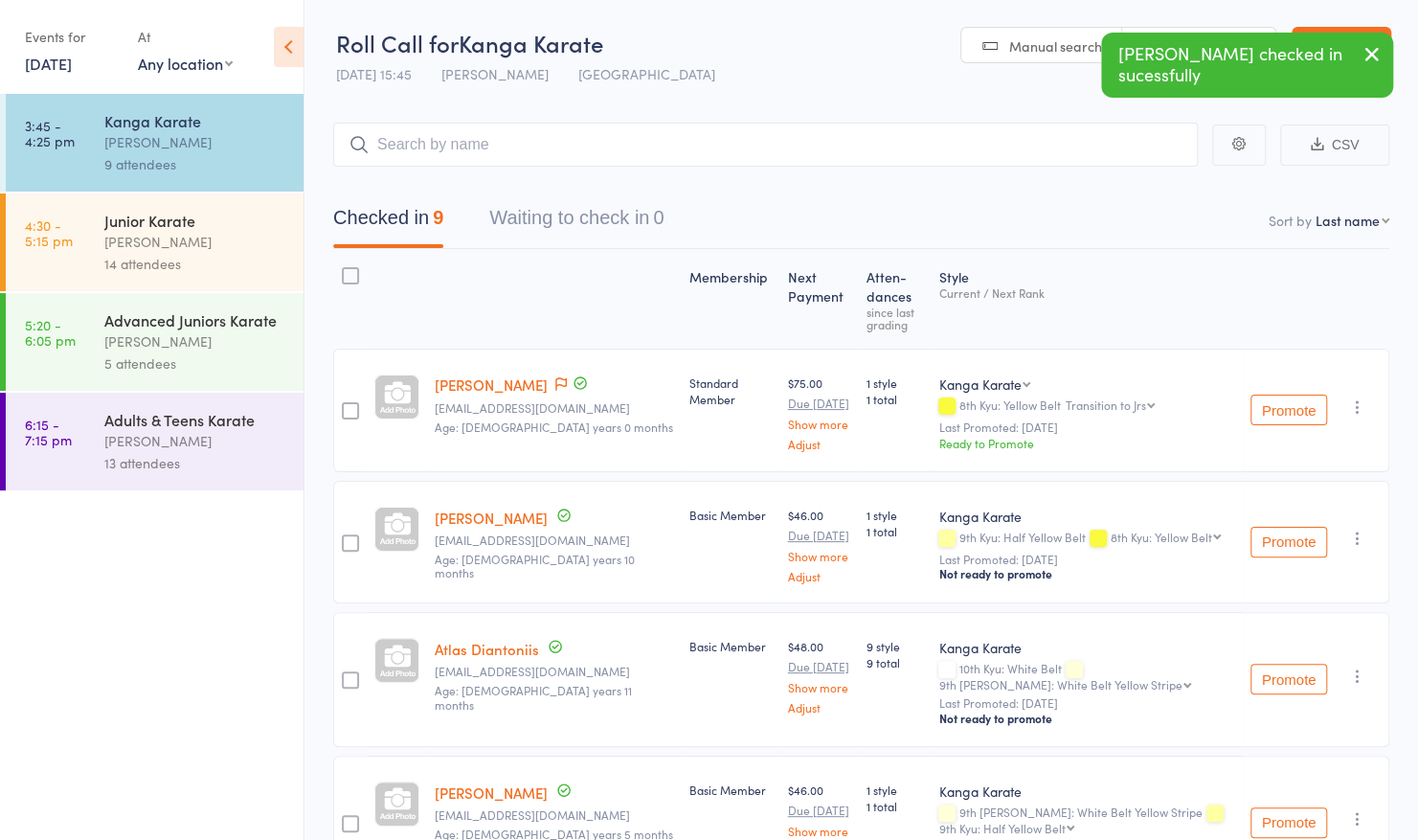
click at [183, 235] on div "[PERSON_NAME]" at bounding box center [195, 241] width 183 height 22
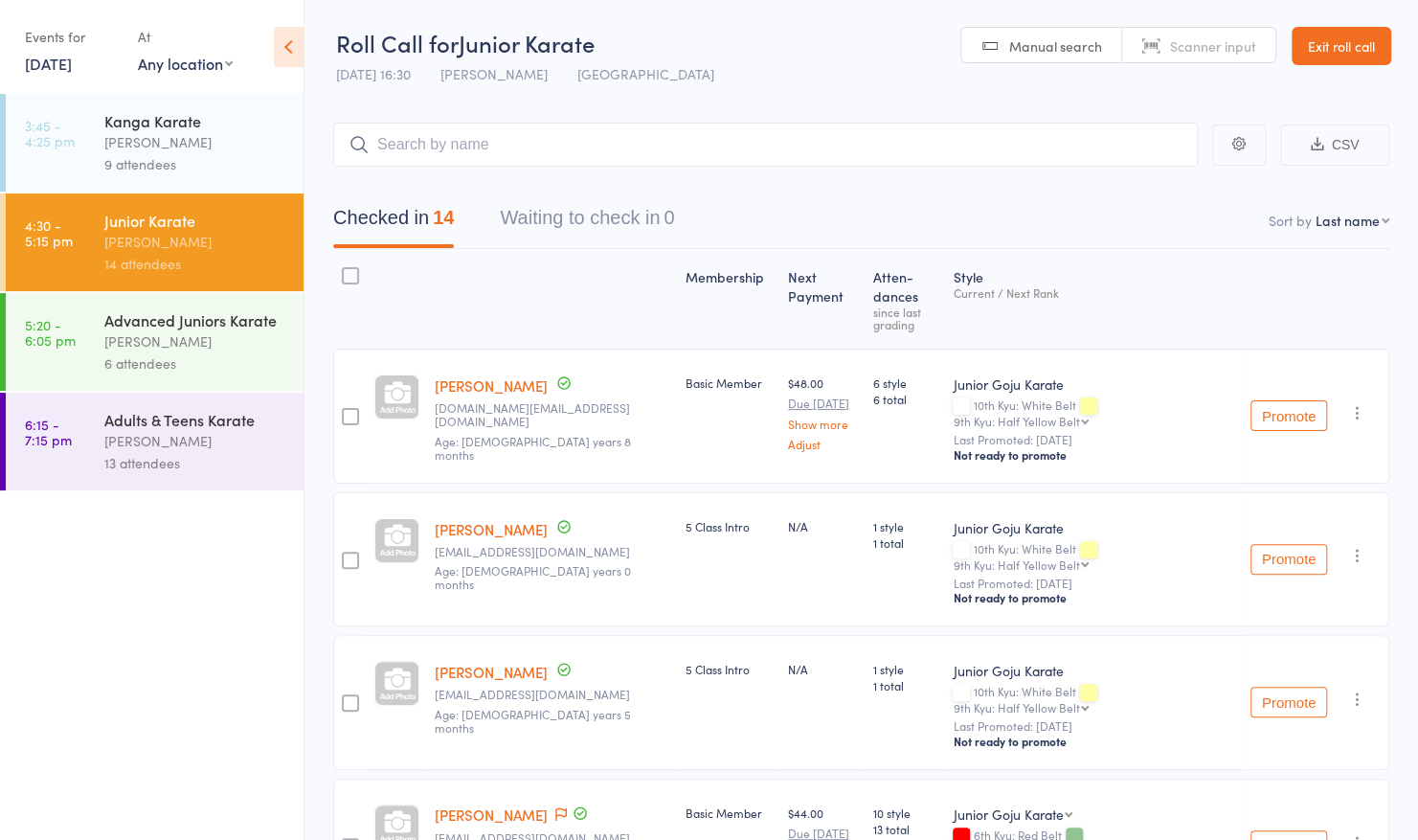
click at [621, 139] on input "search" at bounding box center [765, 144] width 865 height 44
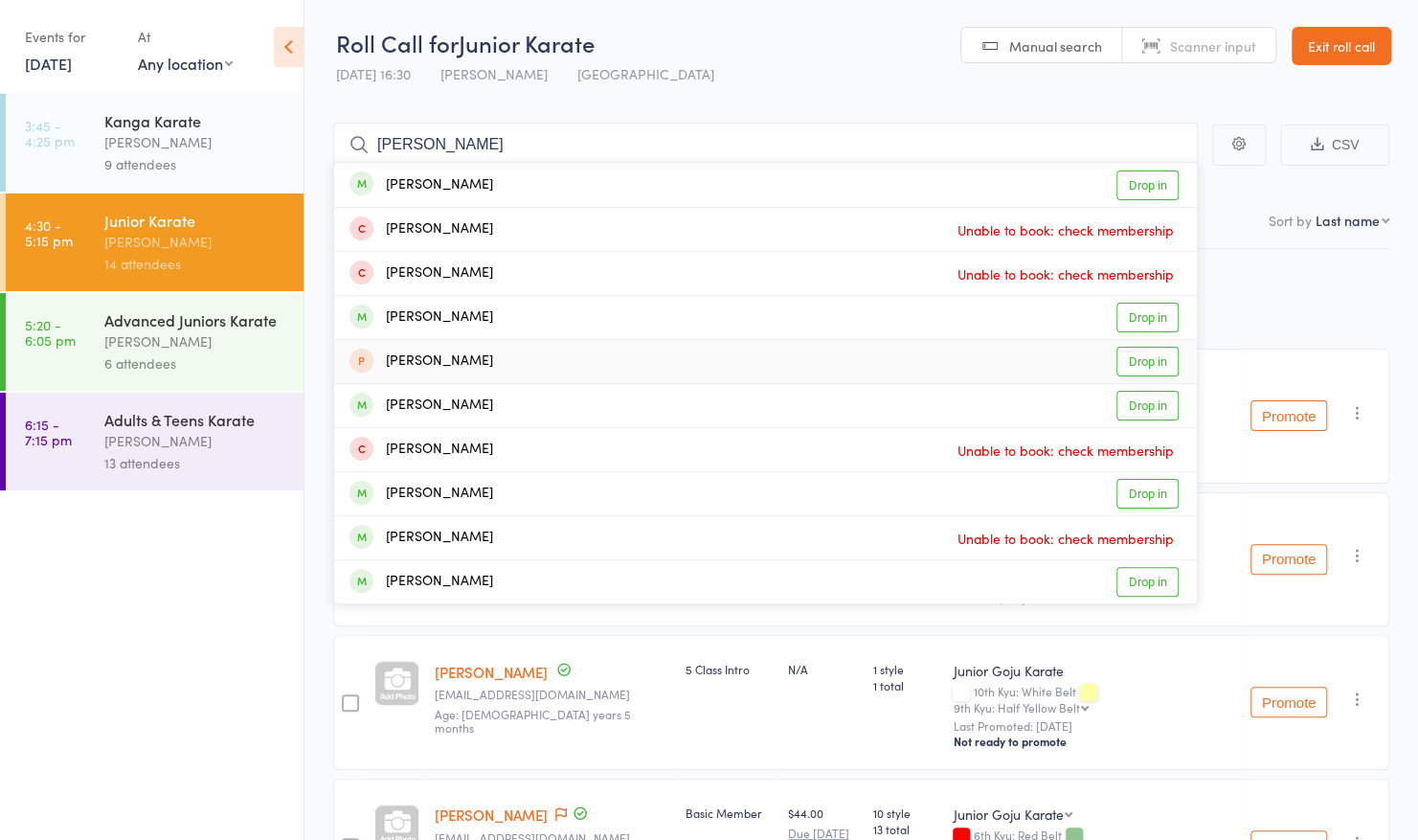
type input "oliver"
click at [1332, 48] on link "Exit roll call" at bounding box center [1340, 45] width 99 height 38
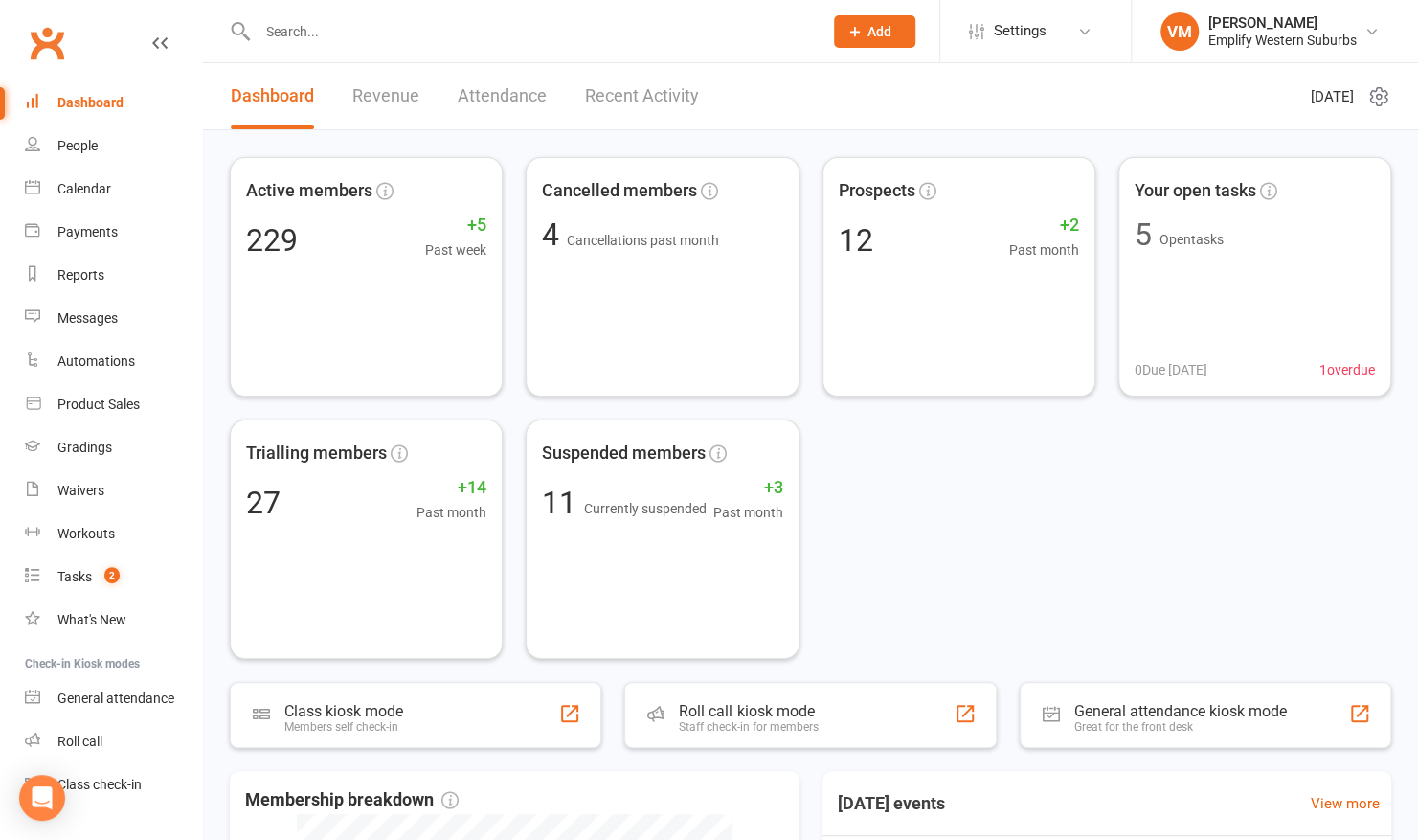
click at [658, 30] on input "text" at bounding box center [531, 31] width 557 height 26
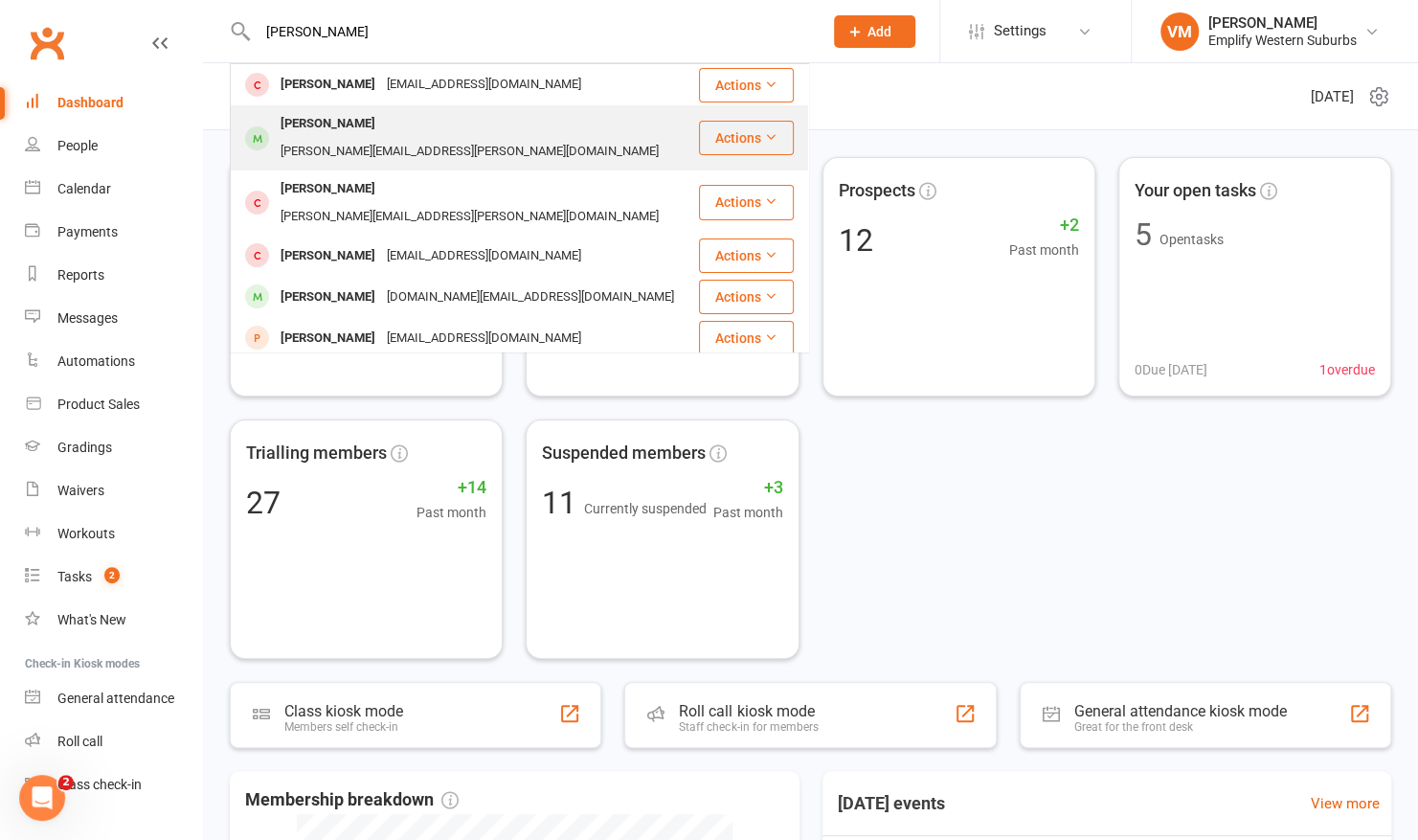
type input "[PERSON_NAME]"
click at [394, 138] on div "[PERSON_NAME][EMAIL_ADDRESS][PERSON_NAME][DOMAIN_NAME]" at bounding box center [469, 152] width 390 height 27
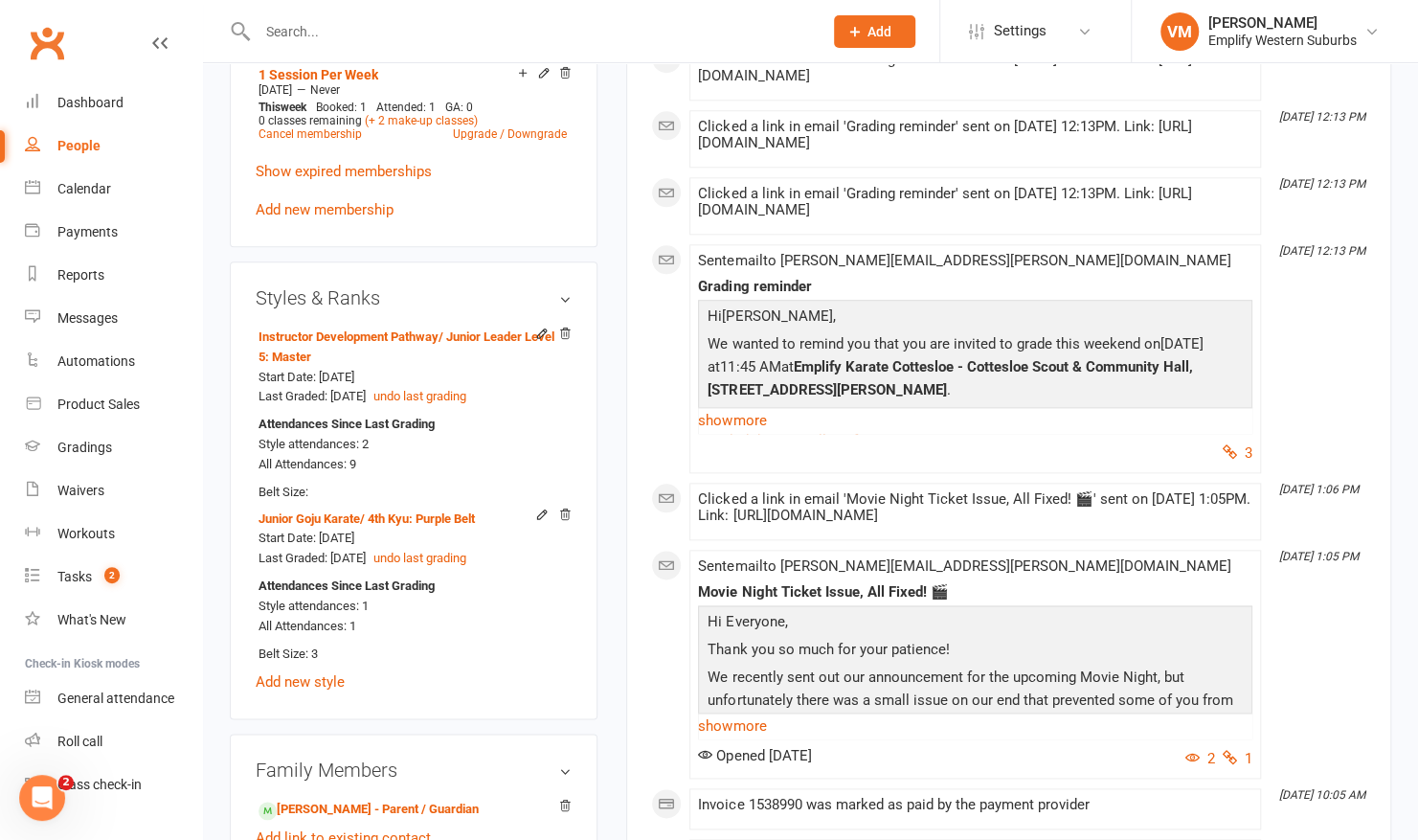
scroll to position [1060, 0]
click at [416, 33] on input "text" at bounding box center [531, 31] width 557 height 26
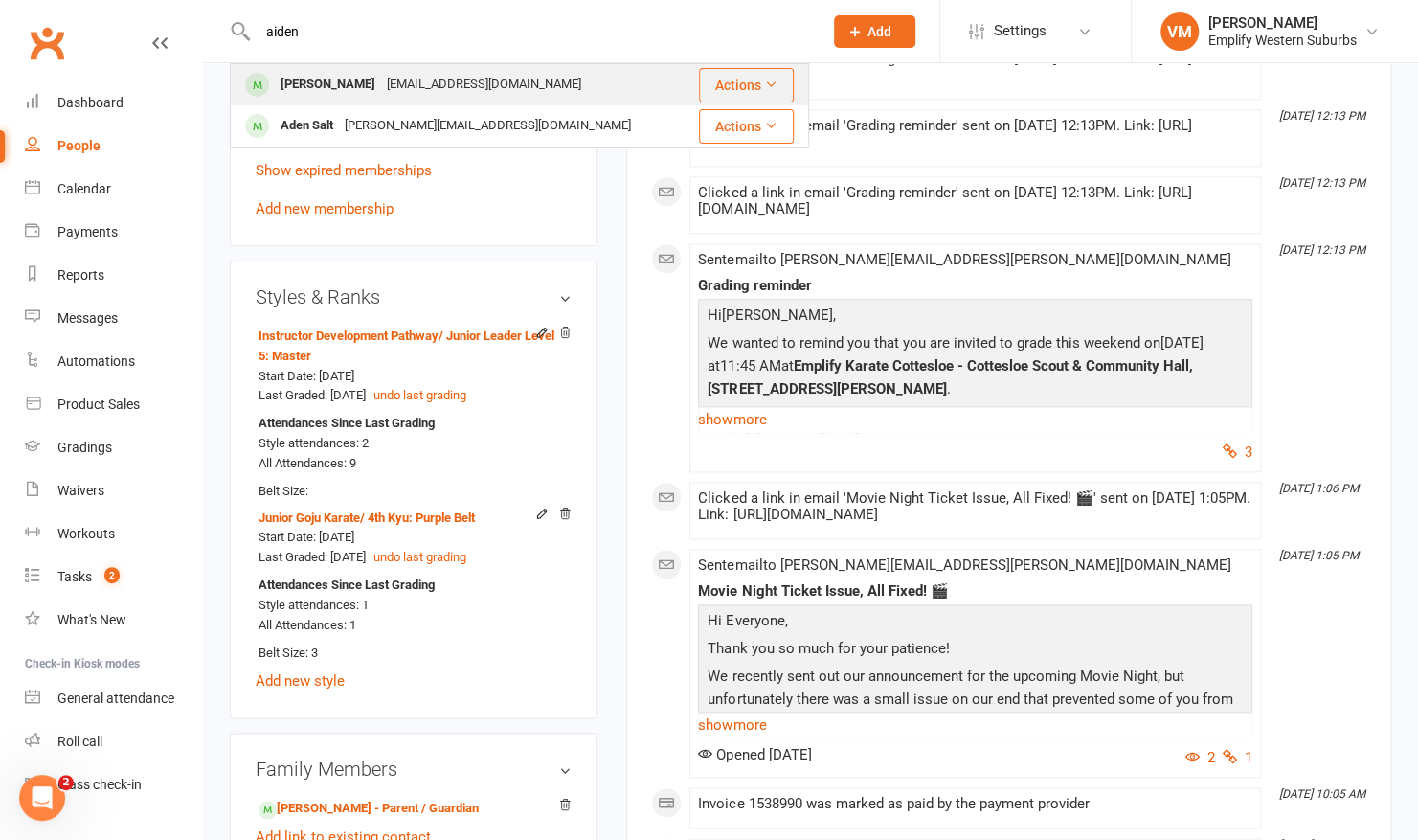
type input "aiden"
click at [389, 80] on div "dan81d@hotmail.com" at bounding box center [484, 84] width 206 height 27
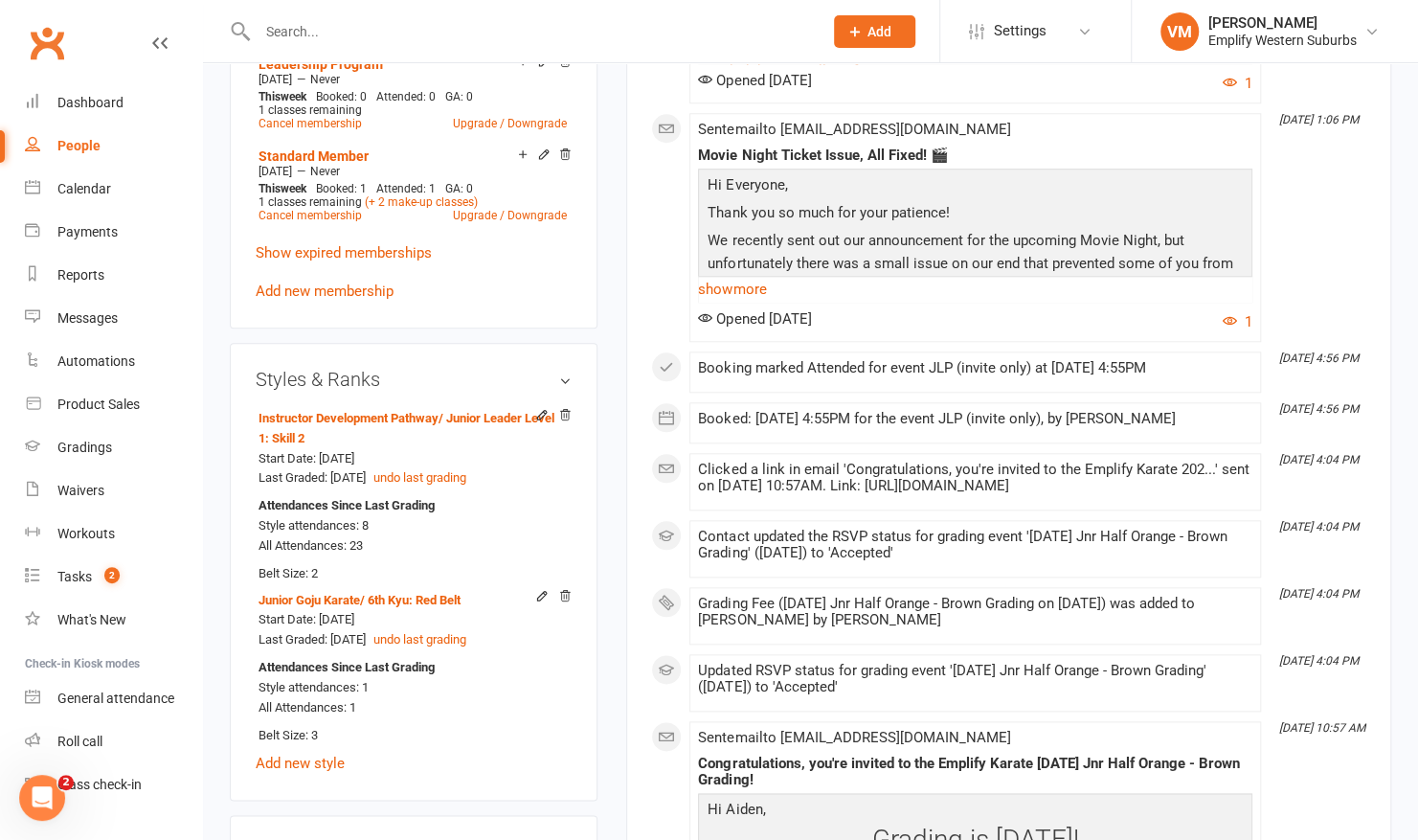
scroll to position [945, 0]
click at [82, 184] on div "Calendar" at bounding box center [84, 188] width 54 height 16
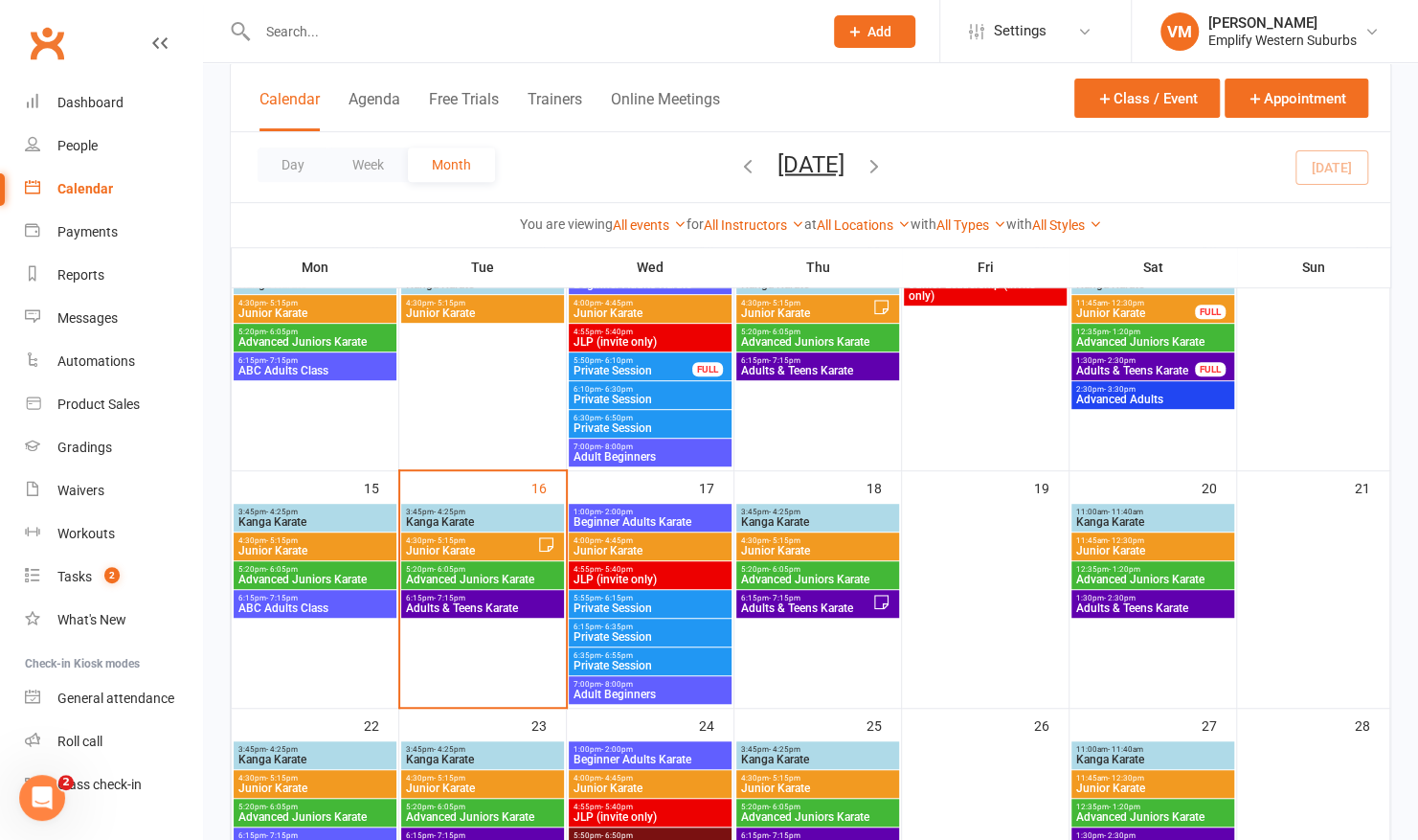
scroll to position [410, 0]
click at [504, 548] on span "Junior Karate" at bounding box center [471, 551] width 132 height 12
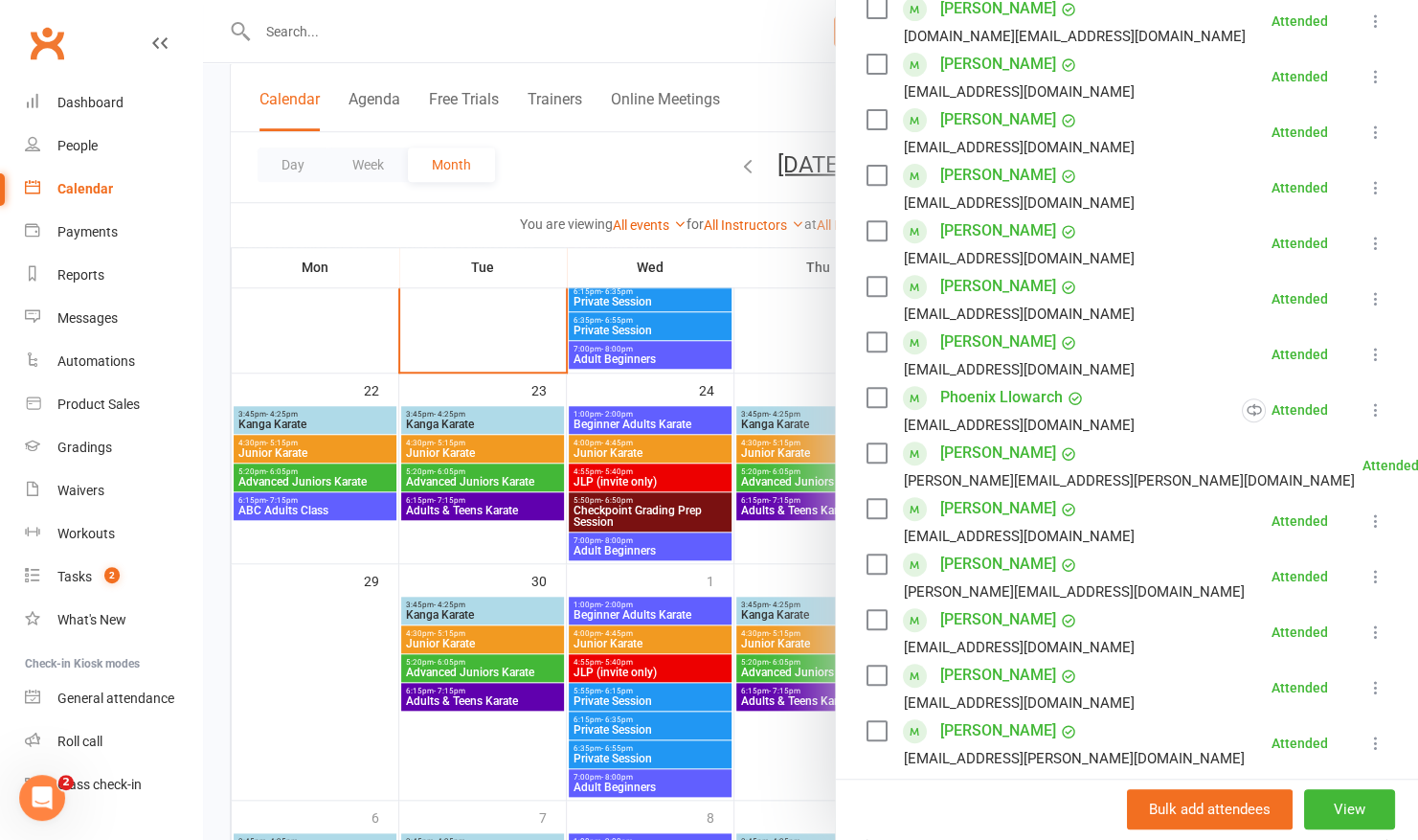
scroll to position [372, 0]
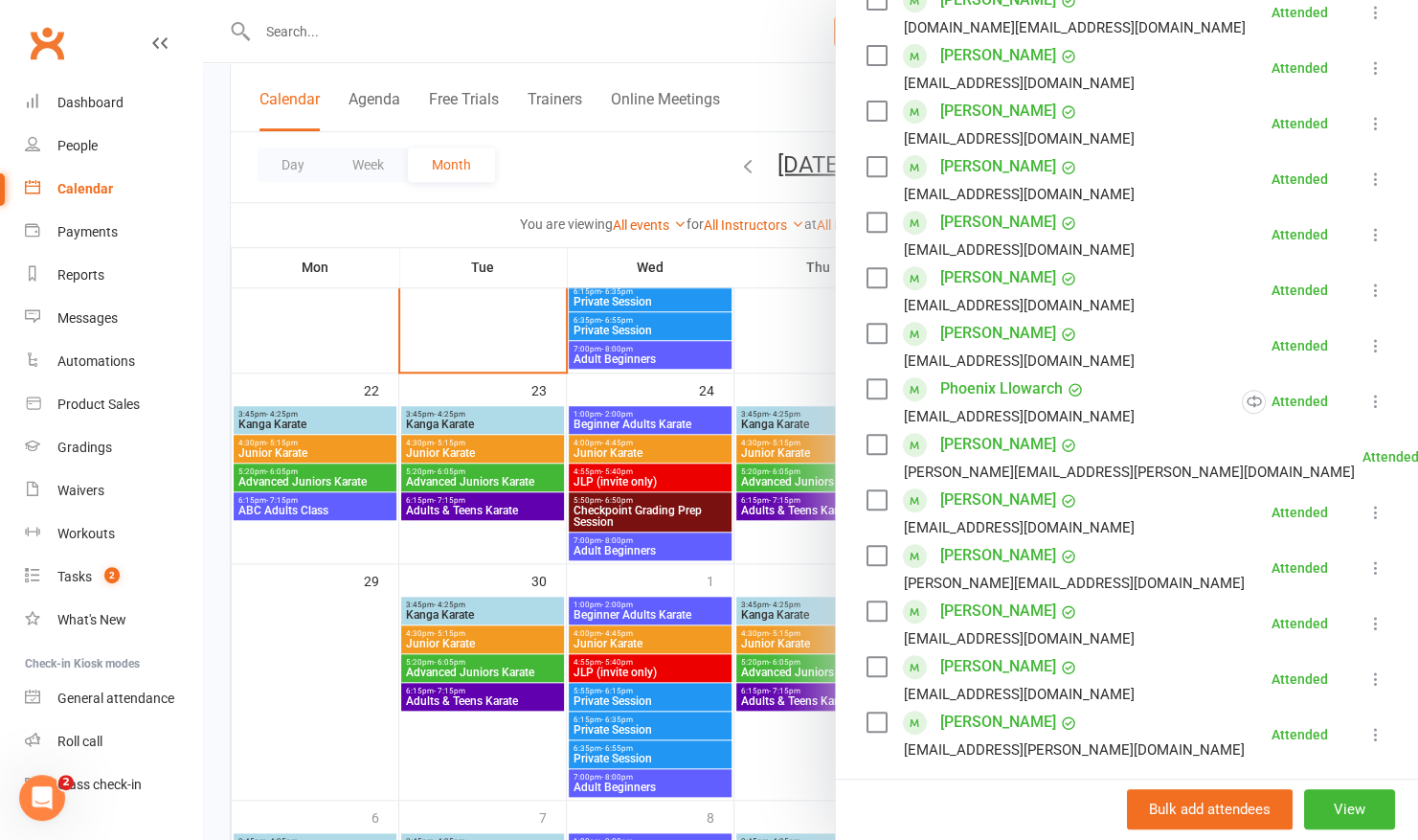
click at [767, 348] on div at bounding box center [811, 420] width 1215 height 840
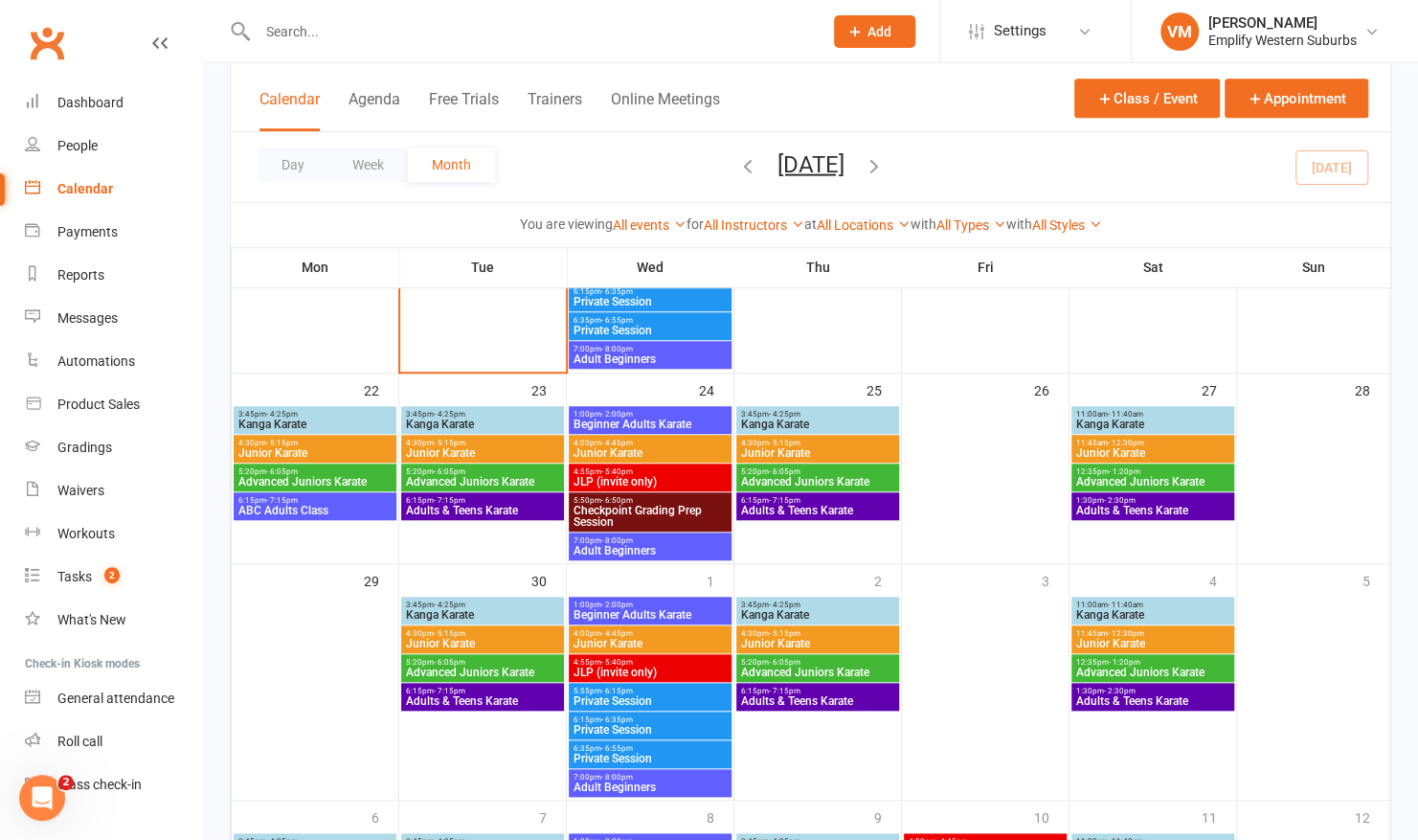
click at [405, 32] on input "text" at bounding box center [531, 31] width 557 height 26
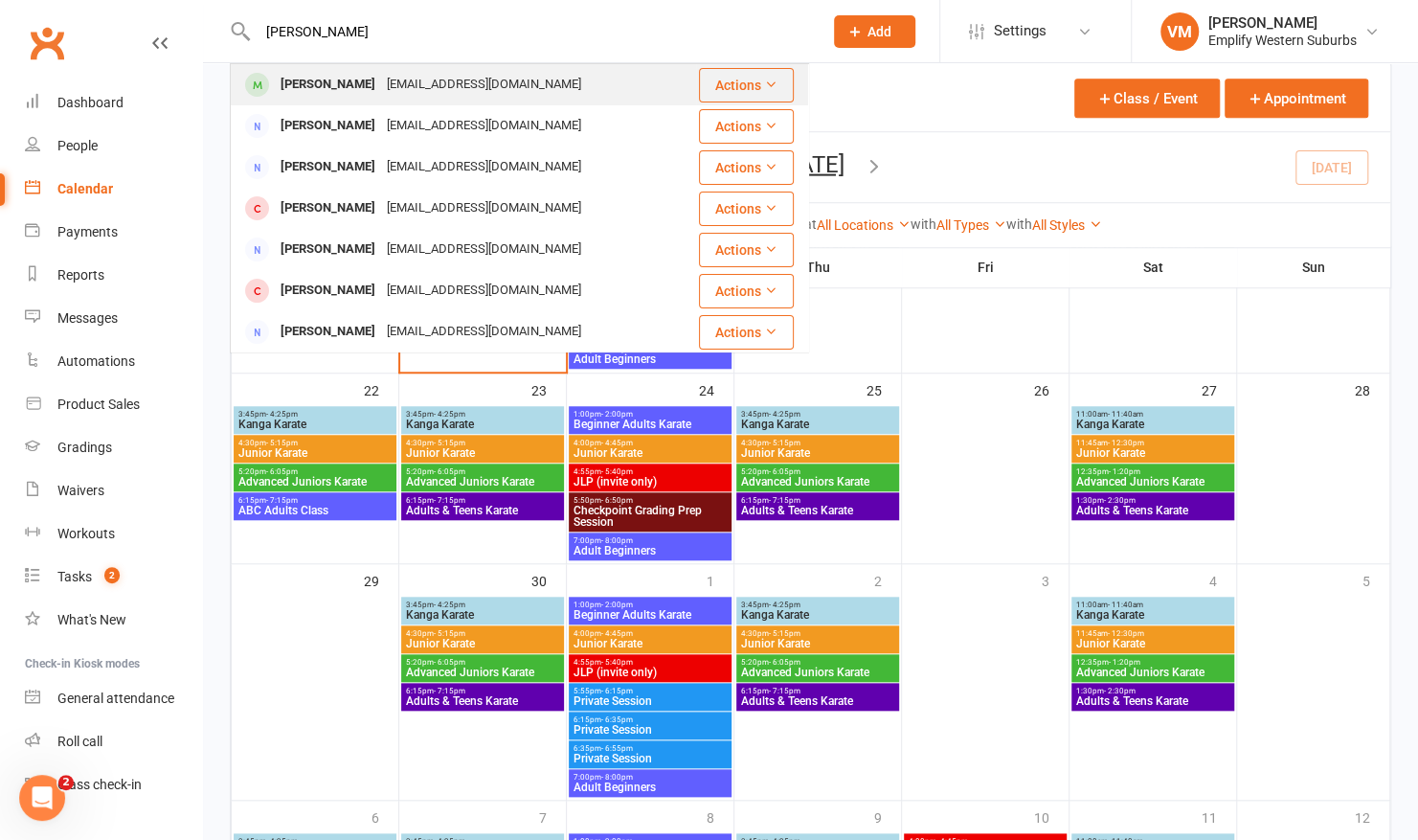
type input "hadley"
click at [385, 76] on div "davinagoldthorpe@hotmail.com" at bounding box center [484, 84] width 206 height 27
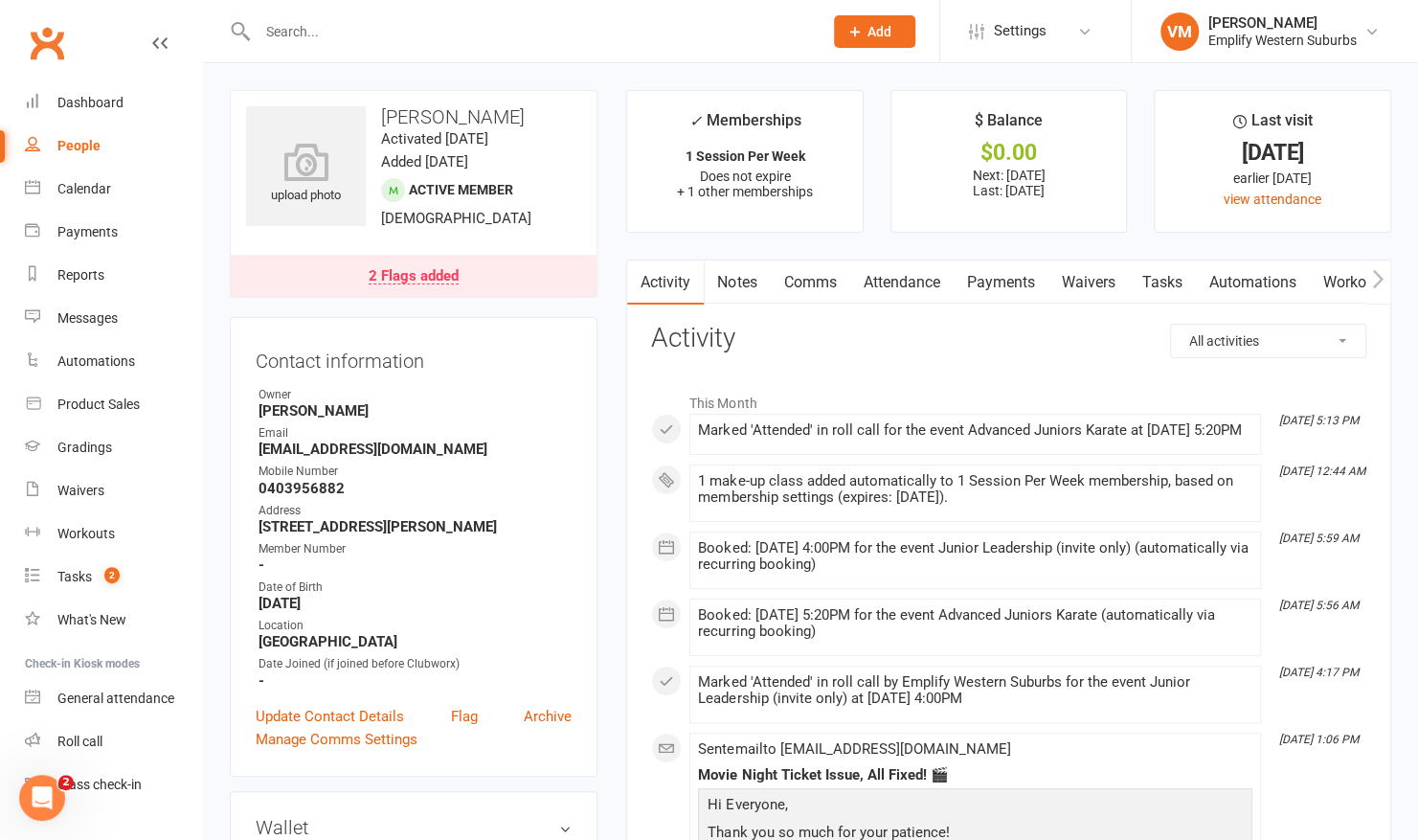
click at [433, 34] on input "text" at bounding box center [531, 31] width 557 height 26
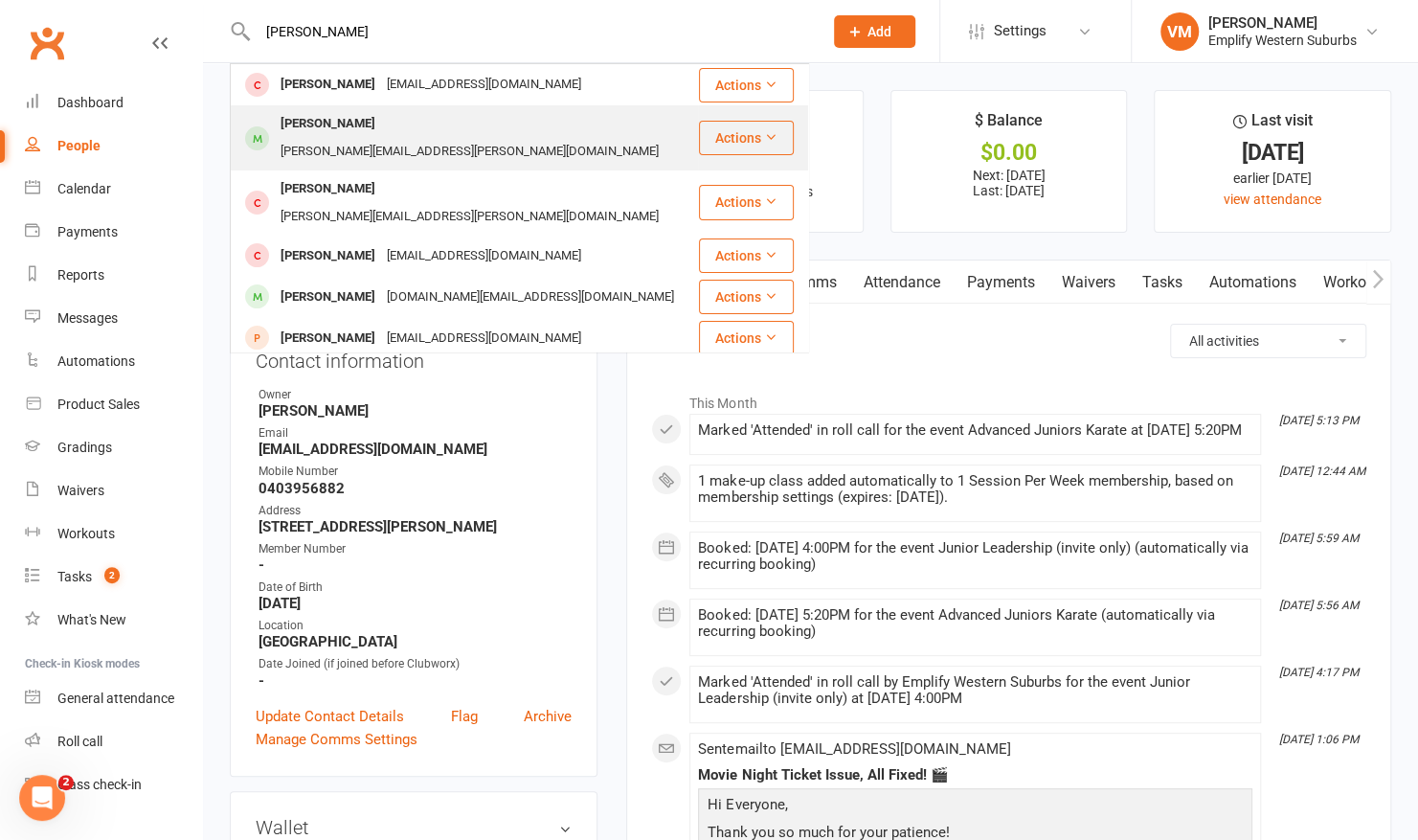
type input "oliver"
click at [376, 138] on div "andrea.reed@teck.com" at bounding box center [469, 152] width 390 height 27
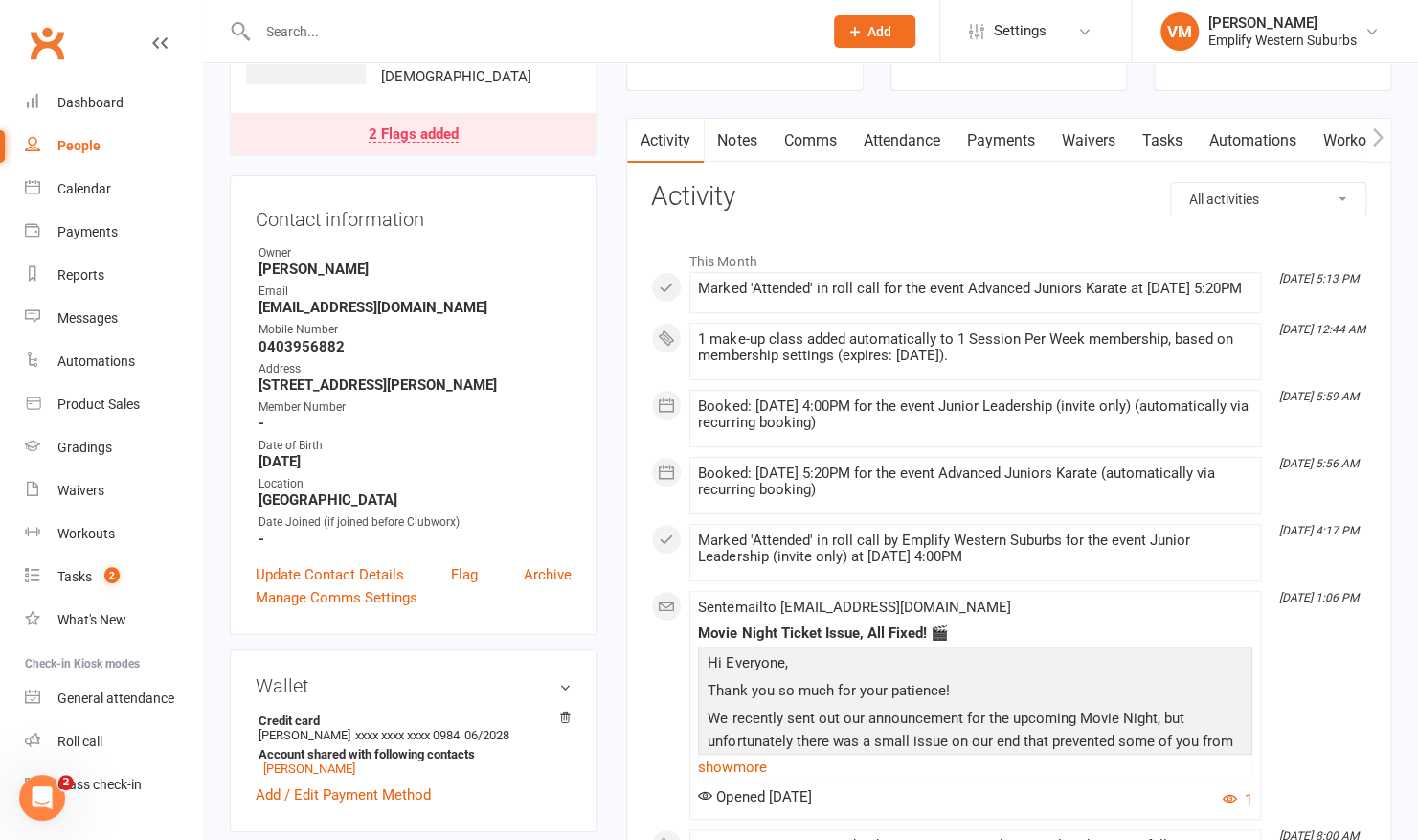
scroll to position [148, 0]
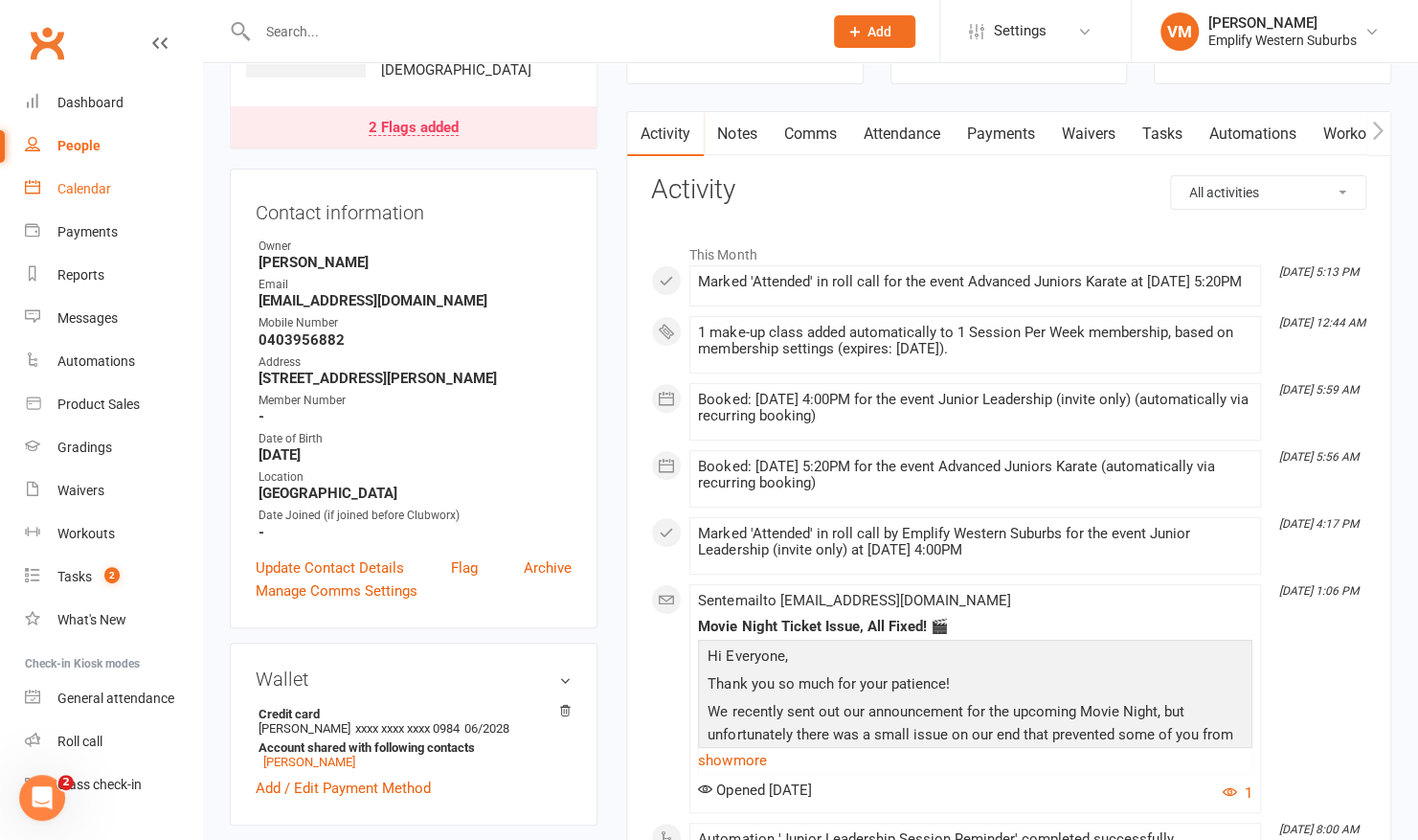
click at [96, 177] on link "Calendar" at bounding box center [113, 189] width 178 height 43
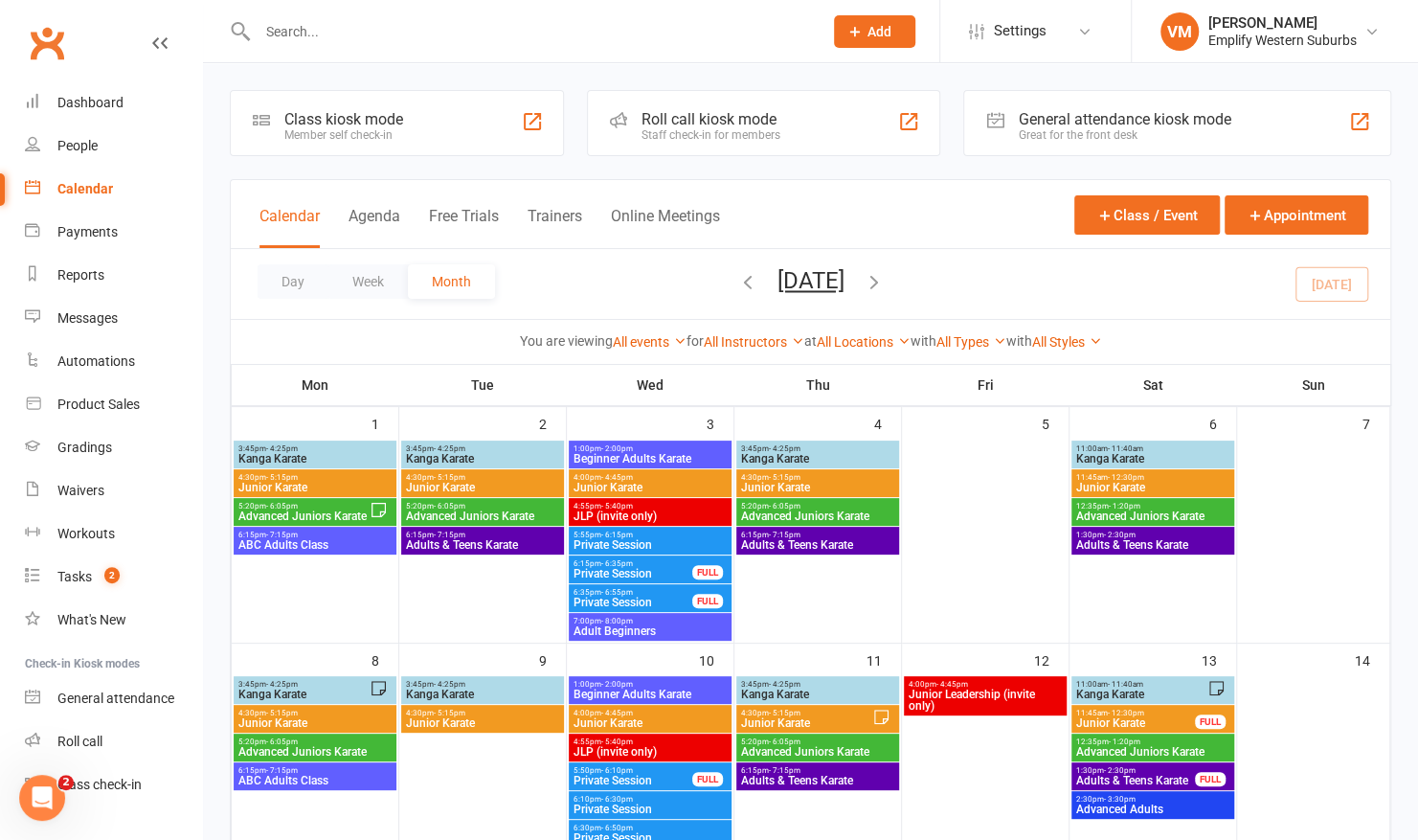
scroll to position [426, 0]
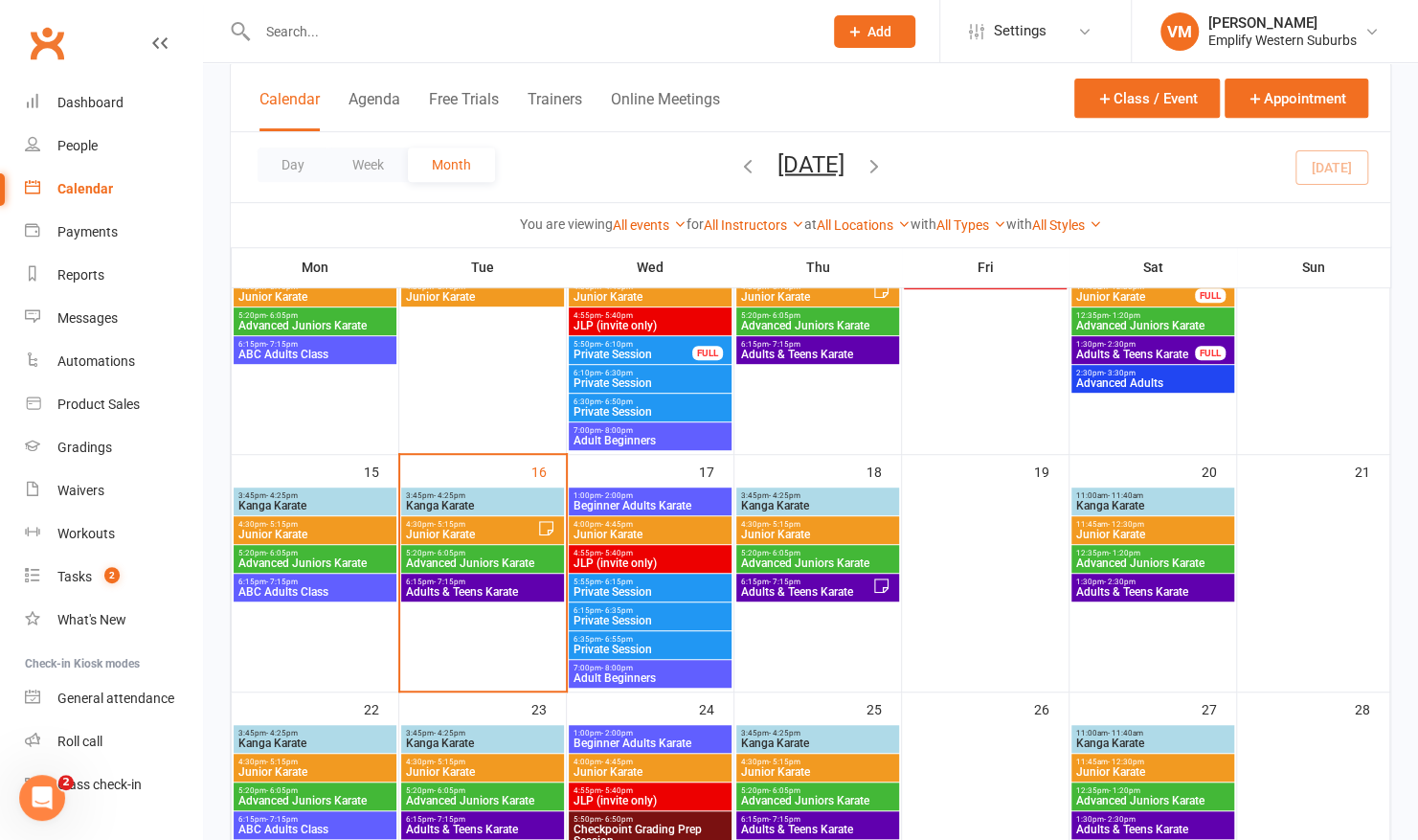
click at [490, 497] on span "3:45pm - 4:25pm" at bounding box center [483, 496] width 155 height 9
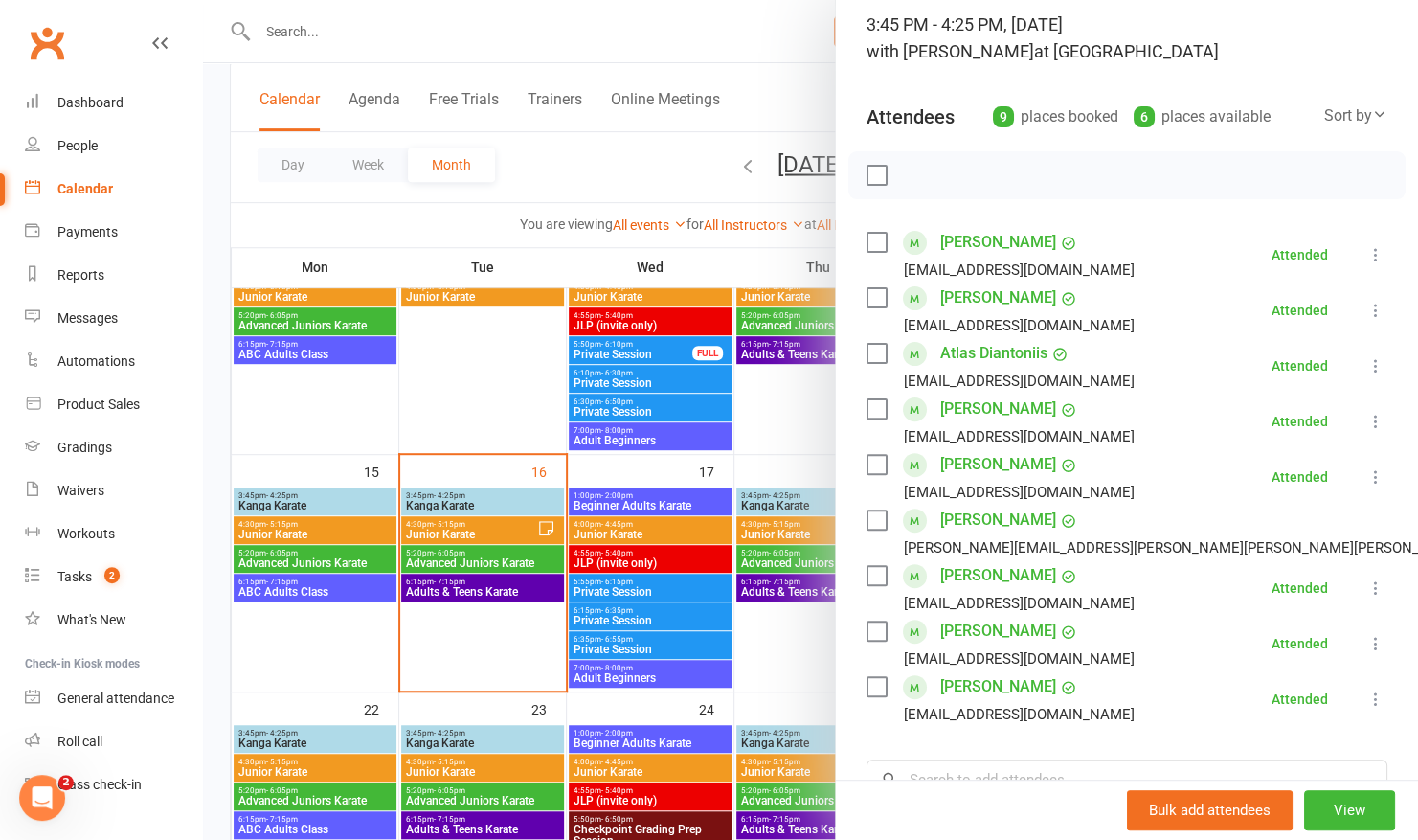
scroll to position [193, 0]
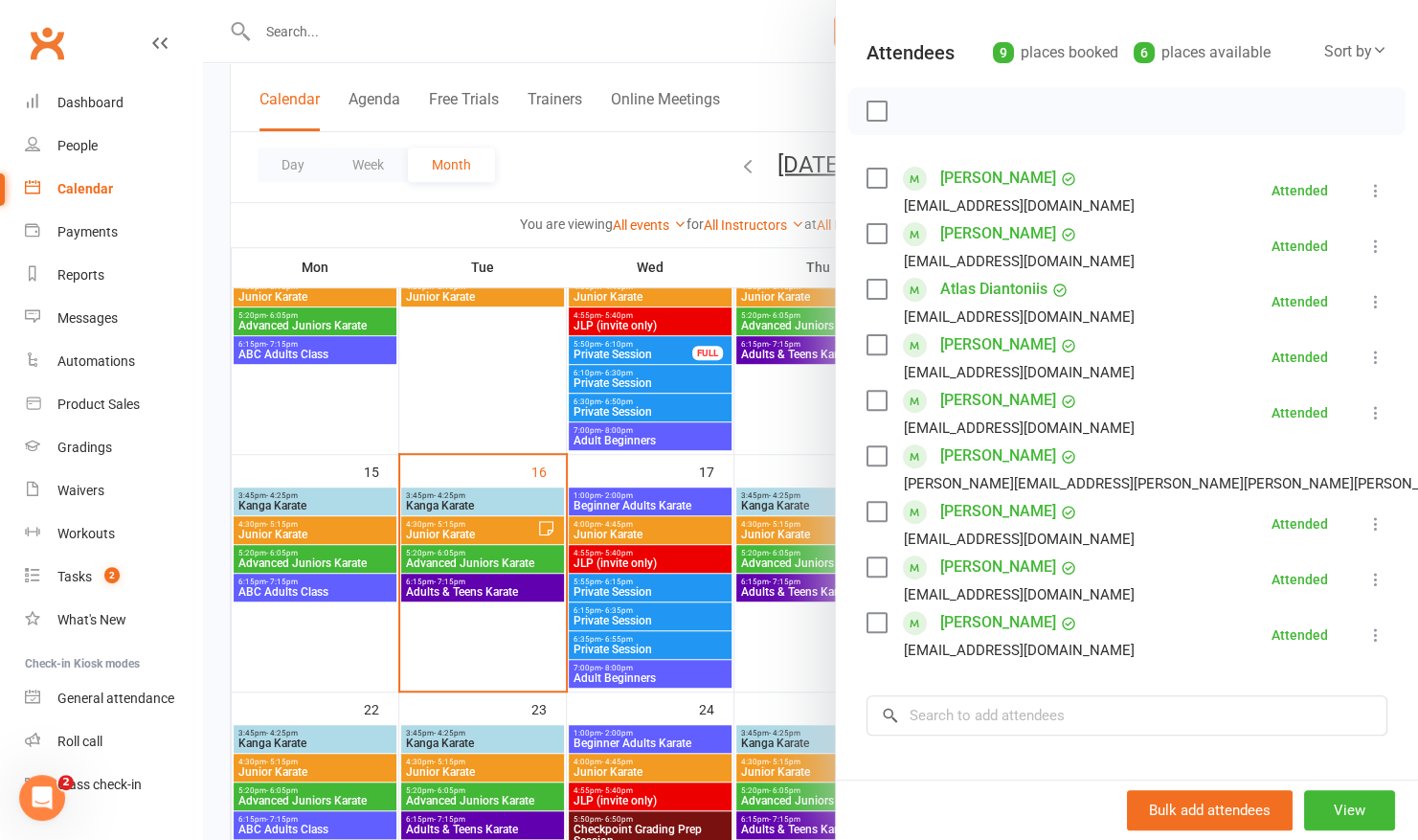
click at [771, 444] on div at bounding box center [811, 420] width 1215 height 840
